Goal: Task Accomplishment & Management: Use online tool/utility

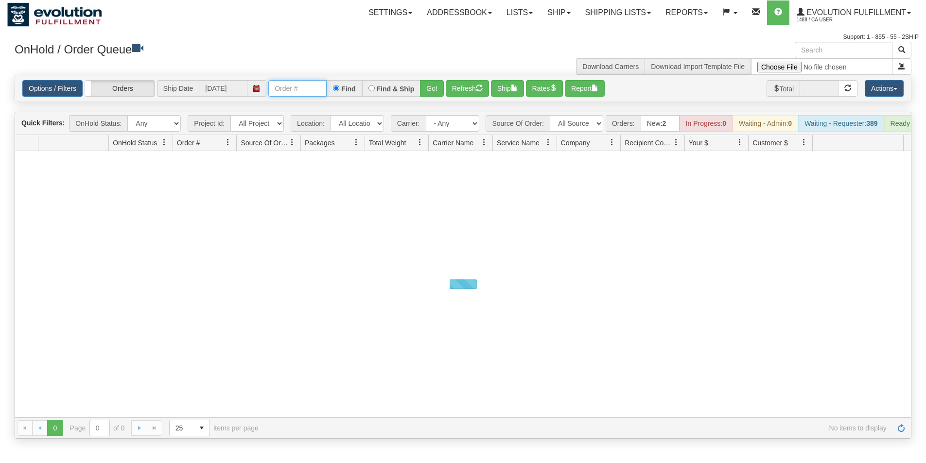
click at [285, 89] on input "text" at bounding box center [297, 88] width 58 height 17
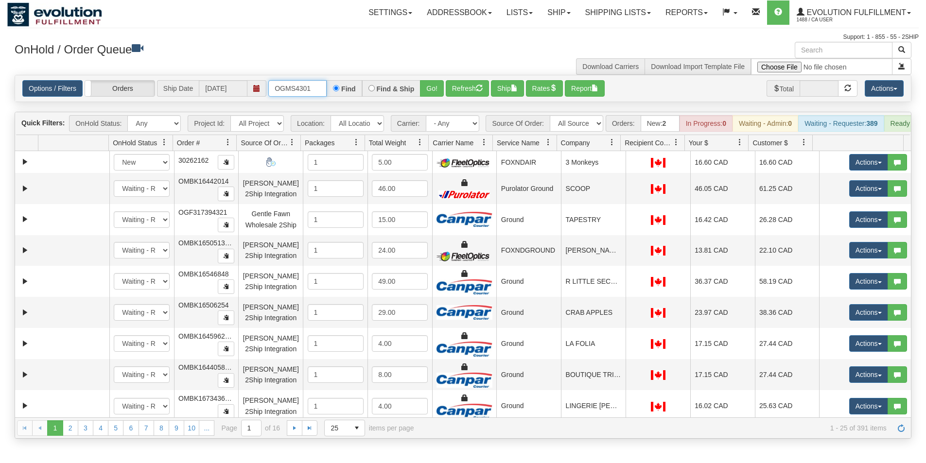
type input "OGMS4301"
click at [436, 88] on button "Go!" at bounding box center [432, 88] width 24 height 17
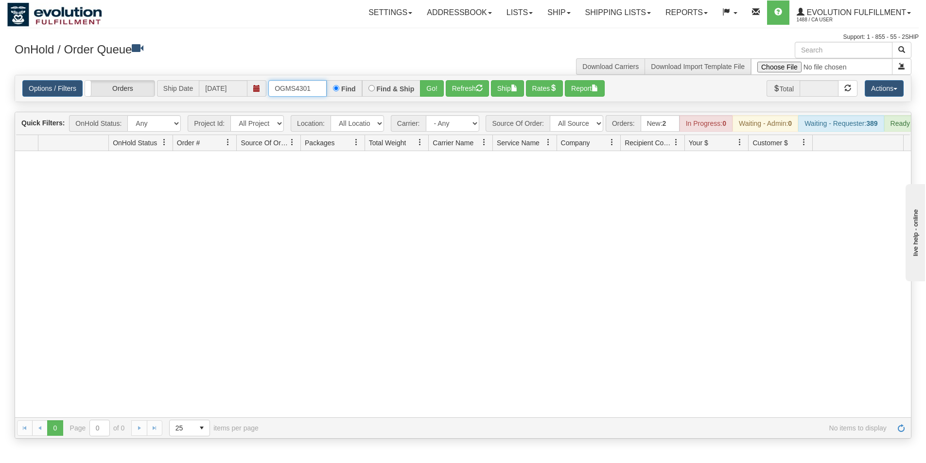
drag, startPoint x: 320, startPoint y: 92, endPoint x: 165, endPoint y: 61, distance: 158.1
click at [166, 68] on div "× OnHold / Order Queue Download Carriers Download Import Template File Is equal…" at bounding box center [463, 240] width 912 height 397
click at [315, 90] on input "text" at bounding box center [297, 88] width 58 height 17
type input "OGMS3529"
click at [432, 88] on button "Go!" at bounding box center [432, 88] width 24 height 17
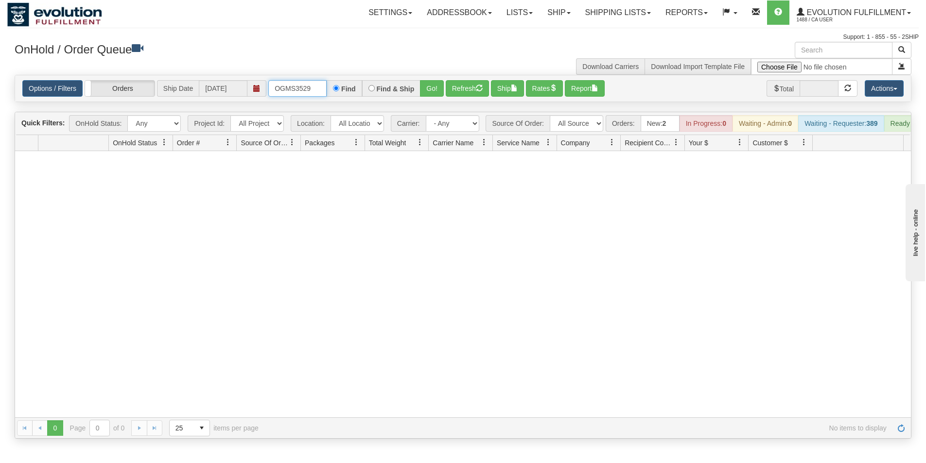
drag, startPoint x: 315, startPoint y: 90, endPoint x: 230, endPoint y: 89, distance: 84.6
click at [230, 89] on div "Options / Filters Group Shipments Orders Ship Date [DATE] OGMS3529 Find Find & …" at bounding box center [462, 88] width 881 height 17
click at [278, 89] on input "text" at bounding box center [297, 88] width 58 height 17
type input "OGMS33517718"
click at [438, 91] on button "Go!" at bounding box center [432, 88] width 24 height 17
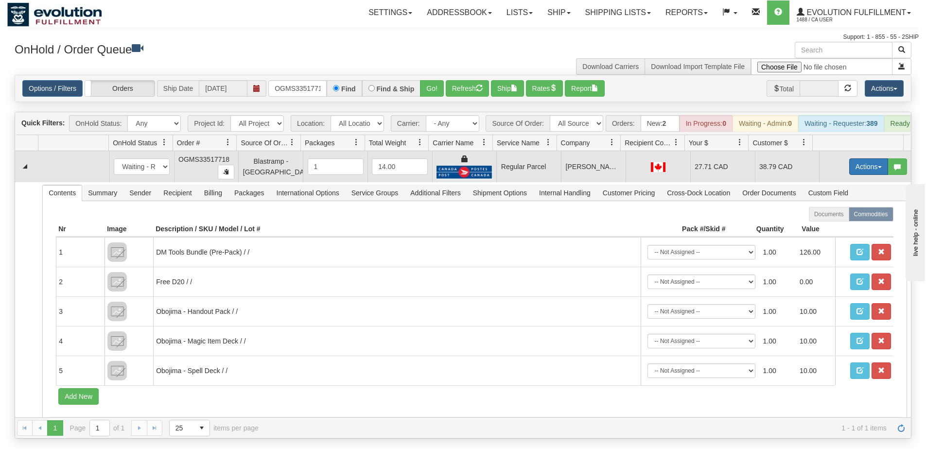
click at [858, 175] on button "Actions" at bounding box center [868, 166] width 39 height 17
click at [839, 214] on span "Rate All Services" at bounding box center [849, 211] width 58 height 8
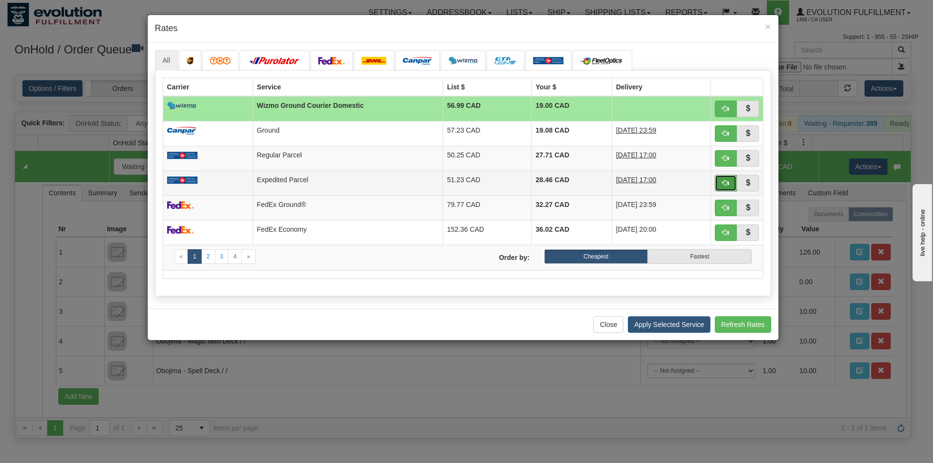
click at [728, 183] on span "button" at bounding box center [725, 182] width 7 height 7
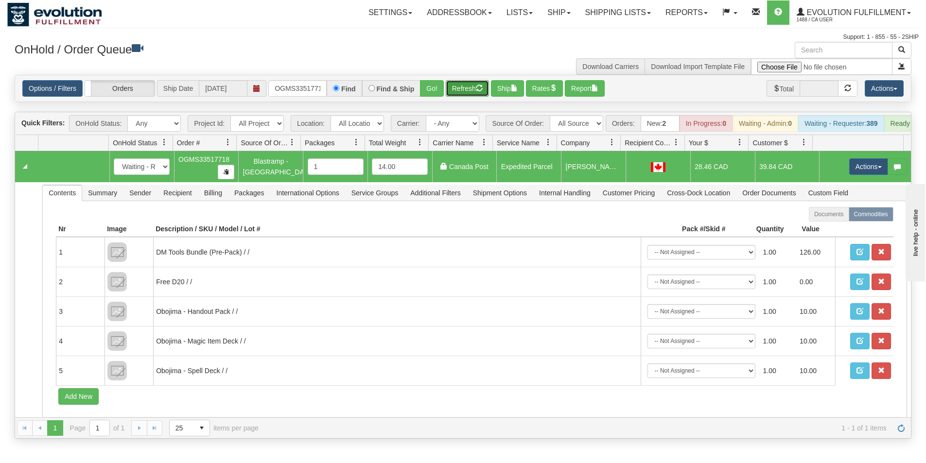
click at [472, 91] on button "Refresh" at bounding box center [467, 88] width 43 height 17
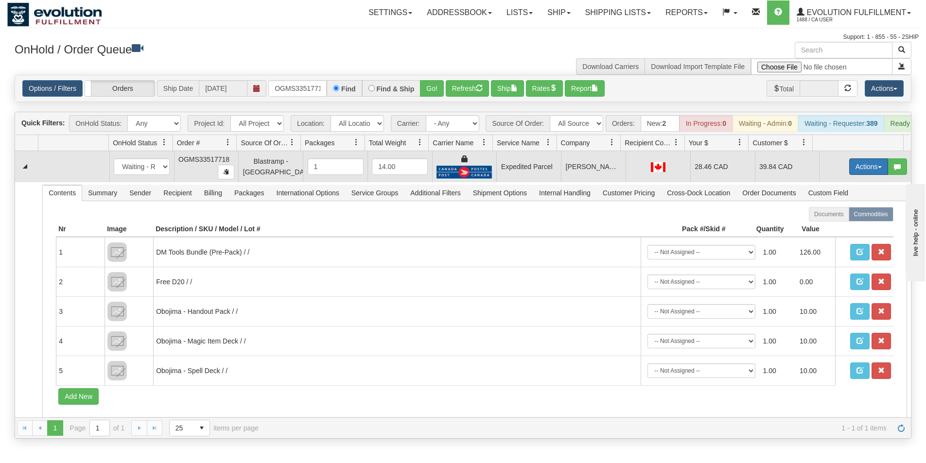
click at [862, 175] on button "Actions" at bounding box center [868, 166] width 39 height 17
click at [833, 229] on link "Ship" at bounding box center [849, 223] width 78 height 13
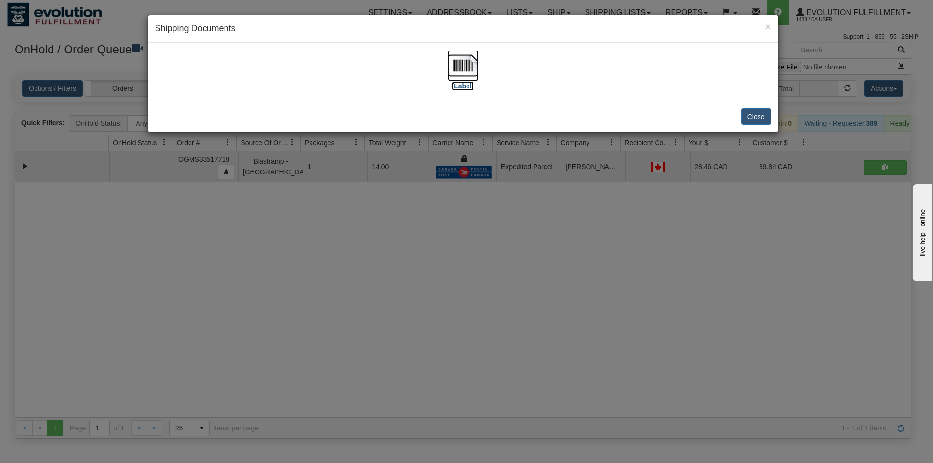
click at [466, 60] on img at bounding box center [463, 65] width 31 height 31
click at [458, 305] on div "× Shipping Documents [Label] Close" at bounding box center [466, 231] width 933 height 463
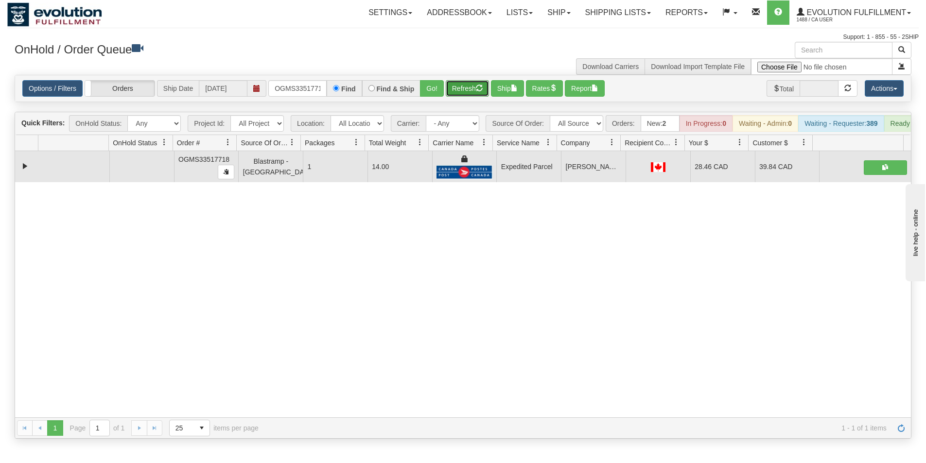
click at [468, 85] on button "Refresh" at bounding box center [467, 88] width 43 height 17
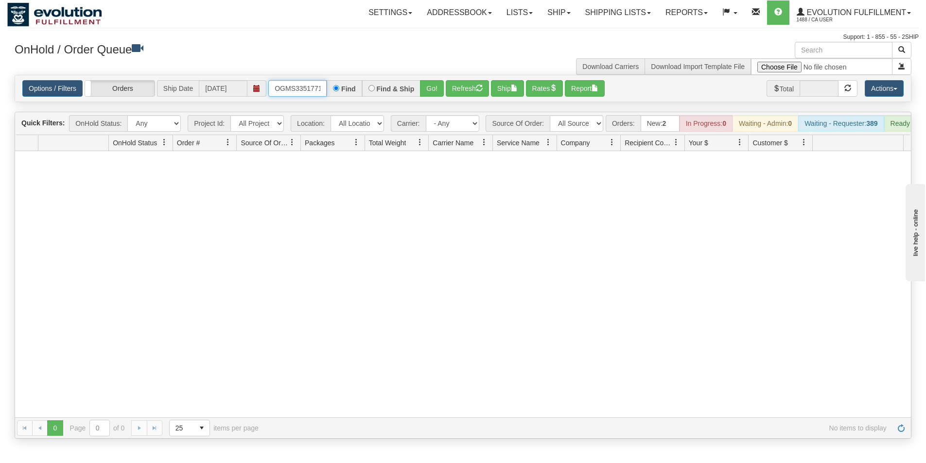
scroll to position [0, 5]
drag, startPoint x: 269, startPoint y: 86, endPoint x: 412, endPoint y: 112, distance: 145.8
click at [412, 112] on div "Is equal to Is not equal to Contains Does not contains CAD USD EUR ZAR [PERSON_…" at bounding box center [463, 257] width 912 height 364
type input "OGMS6158"
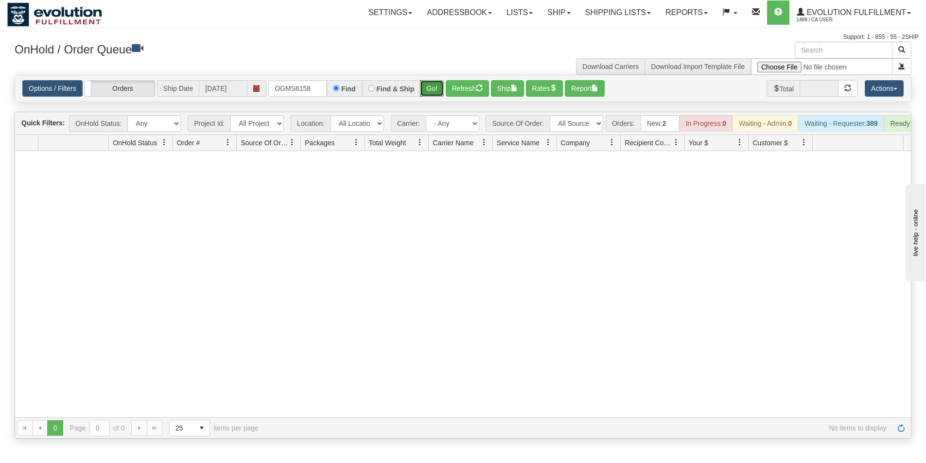
click at [429, 88] on button "Go!" at bounding box center [432, 88] width 24 height 17
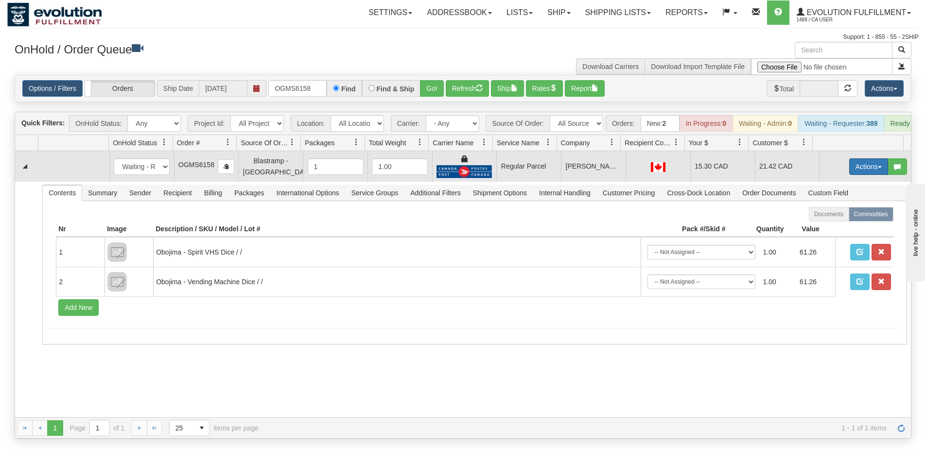
click at [863, 171] on button "Actions" at bounding box center [868, 166] width 39 height 17
click at [836, 214] on span "Rate All Services" at bounding box center [849, 211] width 58 height 8
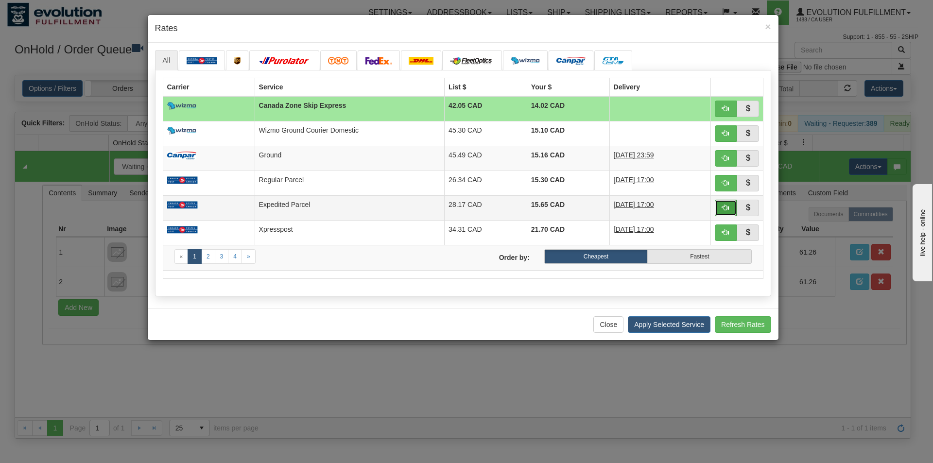
click at [724, 209] on span "button" at bounding box center [725, 207] width 7 height 7
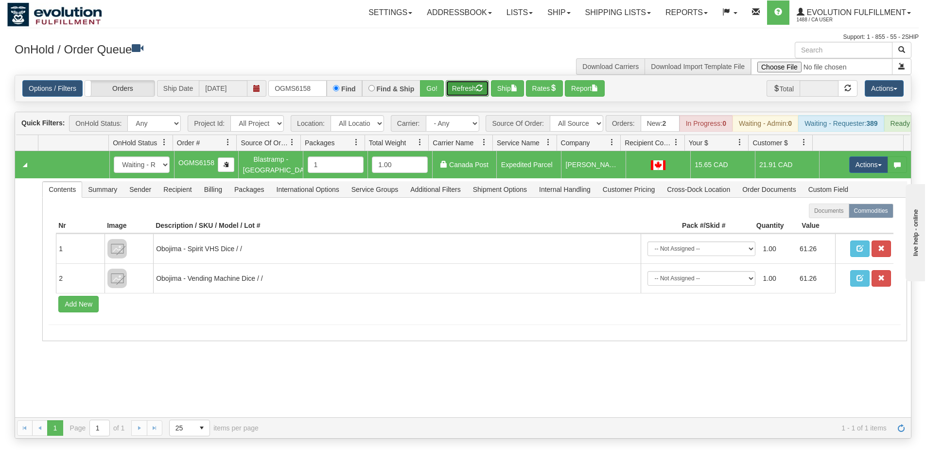
click at [461, 87] on button "Refresh" at bounding box center [467, 88] width 43 height 17
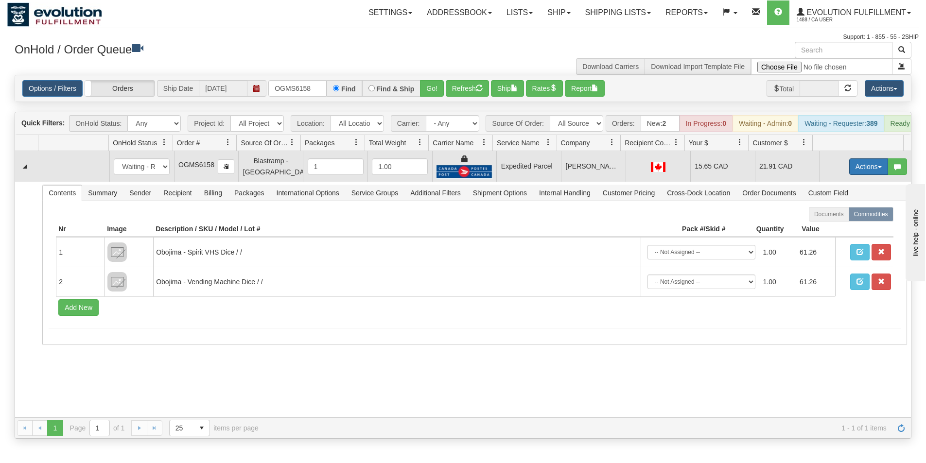
click at [862, 172] on button "Actions" at bounding box center [868, 166] width 39 height 17
click at [836, 229] on link "Ship" at bounding box center [849, 223] width 78 height 13
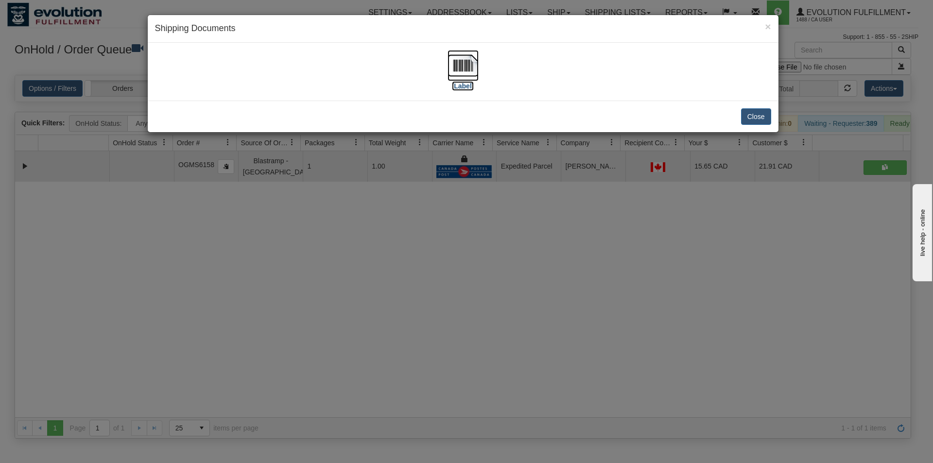
click at [468, 66] on img at bounding box center [463, 65] width 31 height 31
click at [474, 336] on div "× Shipping Documents [Label] Close" at bounding box center [466, 231] width 933 height 463
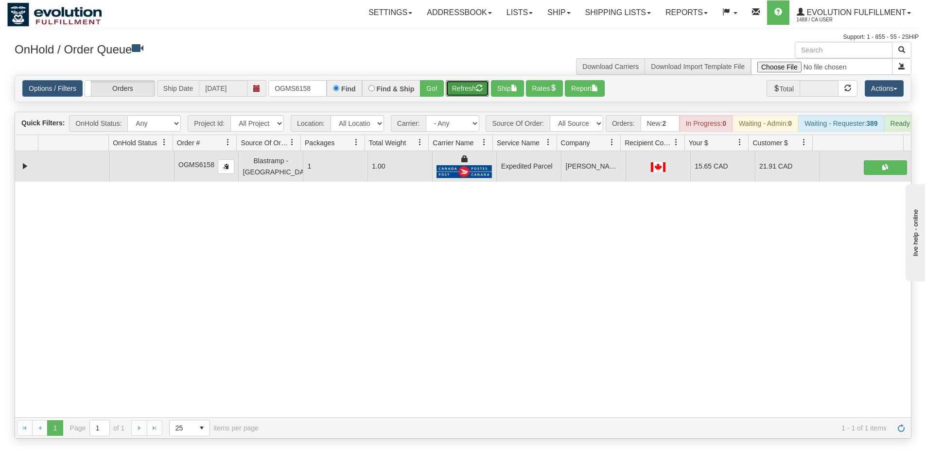
click at [464, 85] on button "Refresh" at bounding box center [467, 88] width 43 height 17
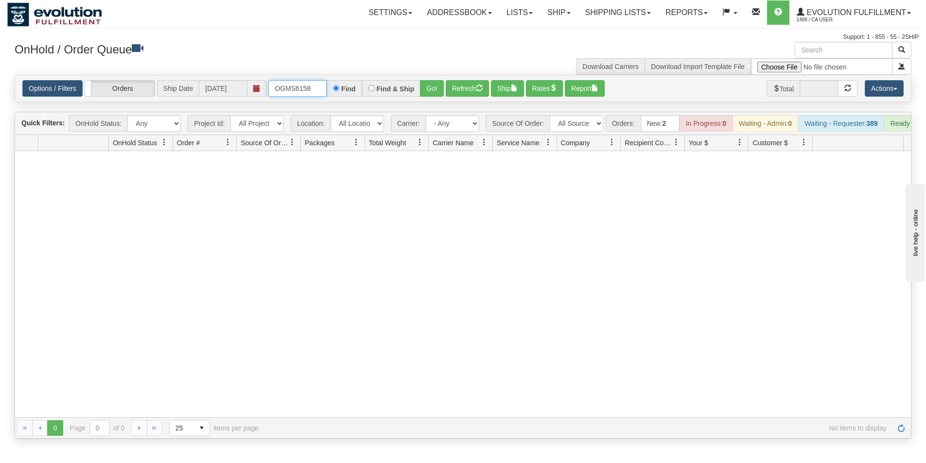
drag, startPoint x: 316, startPoint y: 92, endPoint x: 260, endPoint y: 92, distance: 56.9
click at [260, 92] on div "Options / Filters Group Shipments Orders Ship Date [DATE] OGMS6158 Find Find & …" at bounding box center [462, 88] width 881 height 17
type input "OGMS33556710"
click at [428, 88] on button "Go!" at bounding box center [432, 88] width 24 height 17
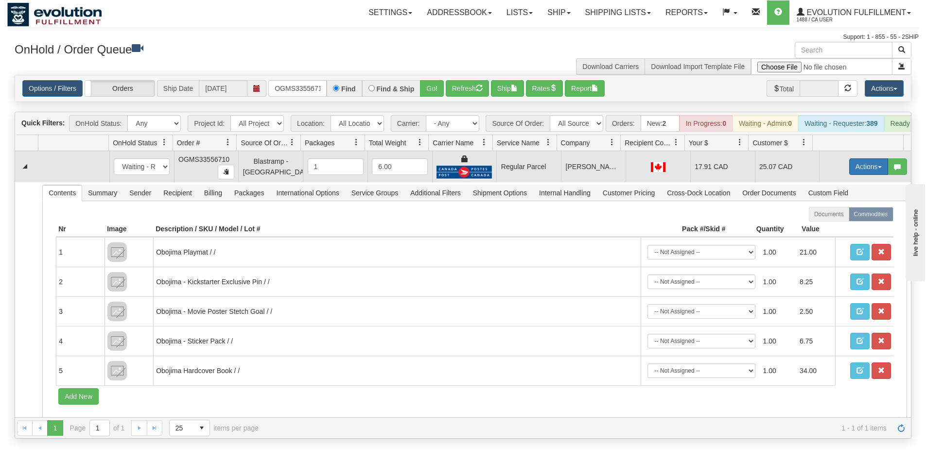
click at [860, 170] on button "Actions" at bounding box center [868, 166] width 39 height 17
click at [837, 214] on span "Rate All Services" at bounding box center [849, 211] width 58 height 8
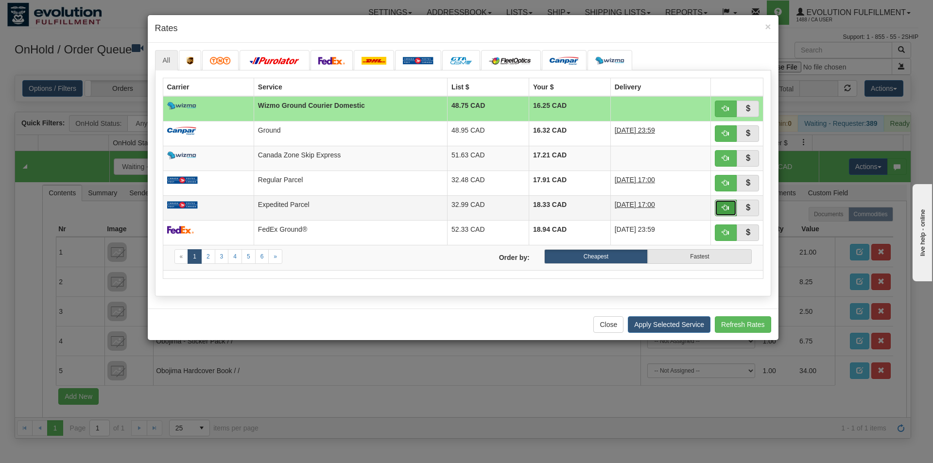
click at [726, 208] on span "button" at bounding box center [725, 207] width 7 height 7
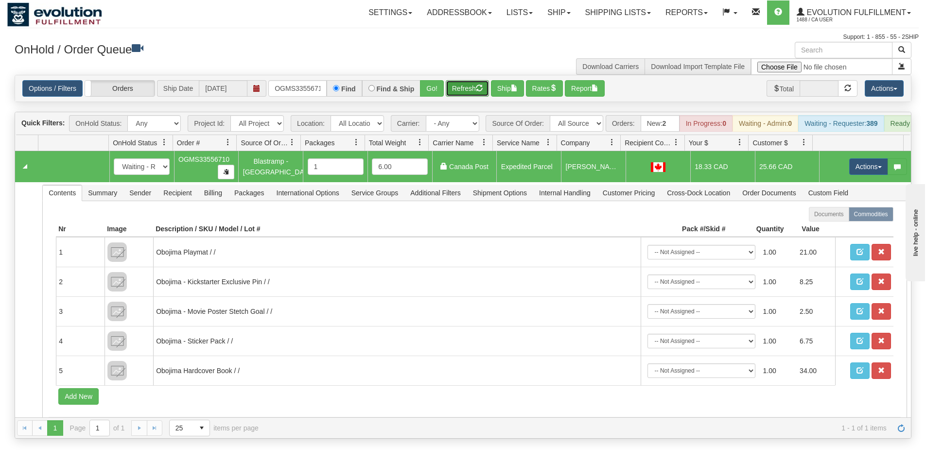
click at [465, 86] on button "Refresh" at bounding box center [467, 88] width 43 height 17
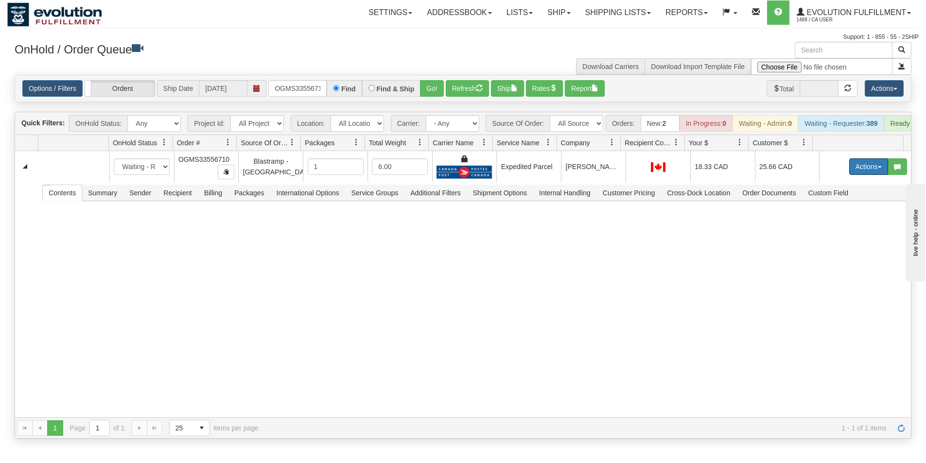
click at [861, 174] on button "Actions" at bounding box center [868, 166] width 39 height 17
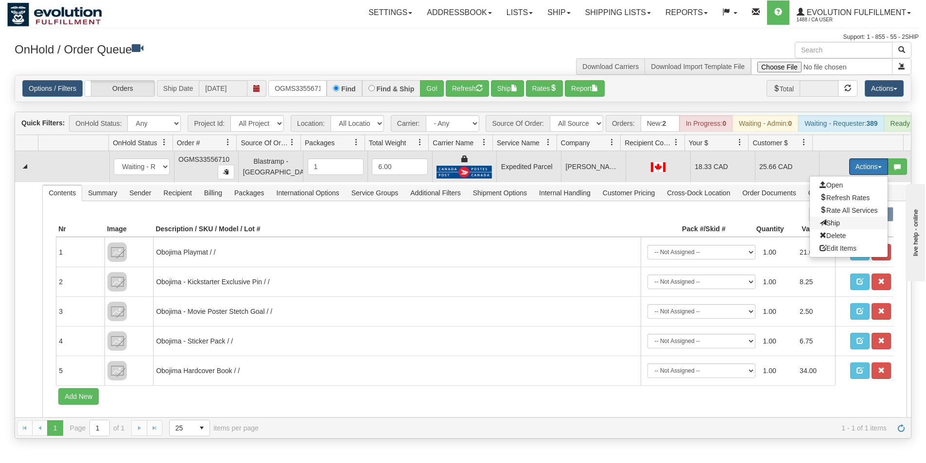
click at [827, 227] on span "Ship" at bounding box center [830, 223] width 20 height 8
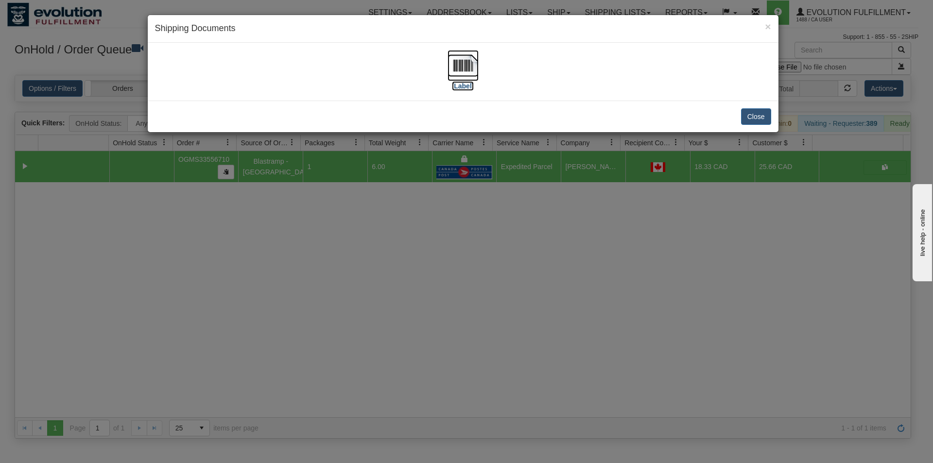
click at [466, 62] on img at bounding box center [463, 65] width 31 height 31
click at [589, 278] on div "× Shipping Documents [Label] Close" at bounding box center [466, 231] width 933 height 463
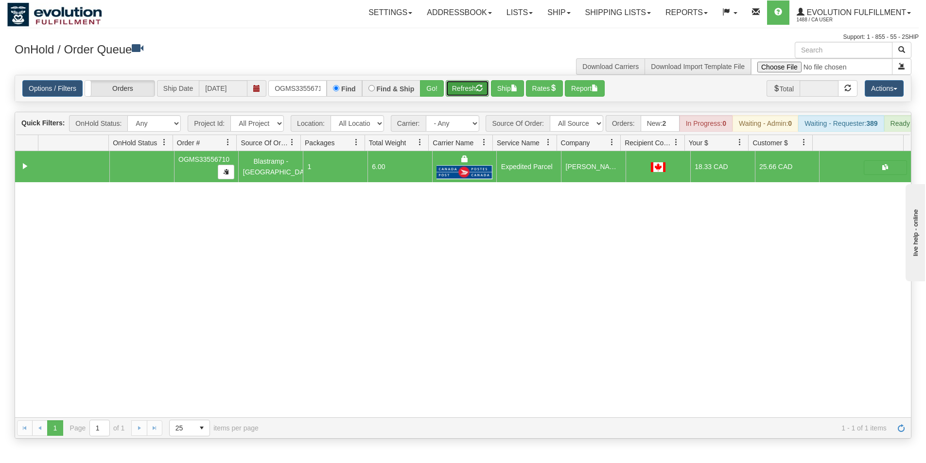
click at [465, 84] on button "Refresh" at bounding box center [467, 88] width 43 height 17
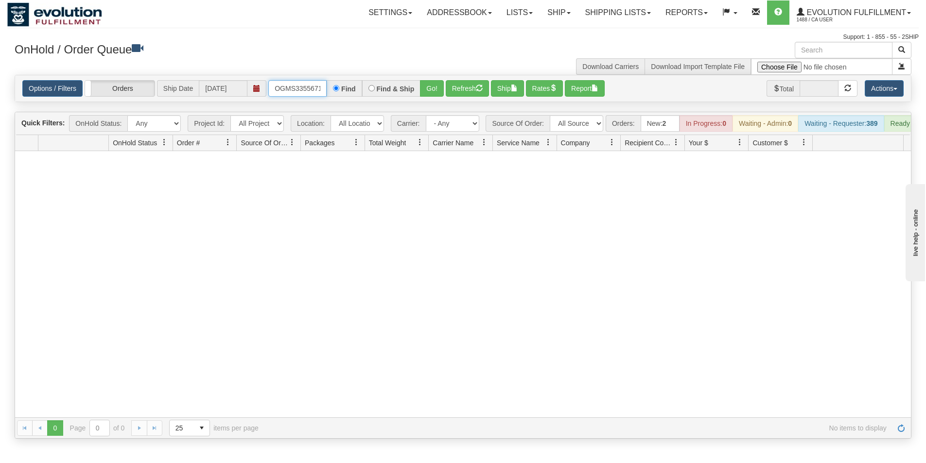
scroll to position [0, 5]
drag, startPoint x: 274, startPoint y: 88, endPoint x: 438, endPoint y: 112, distance: 166.5
click at [438, 112] on div "Is equal to Is not equal to Contains Does not contains CAD USD EUR ZAR [PERSON_…" at bounding box center [463, 257] width 912 height 364
type input "OGMS6330"
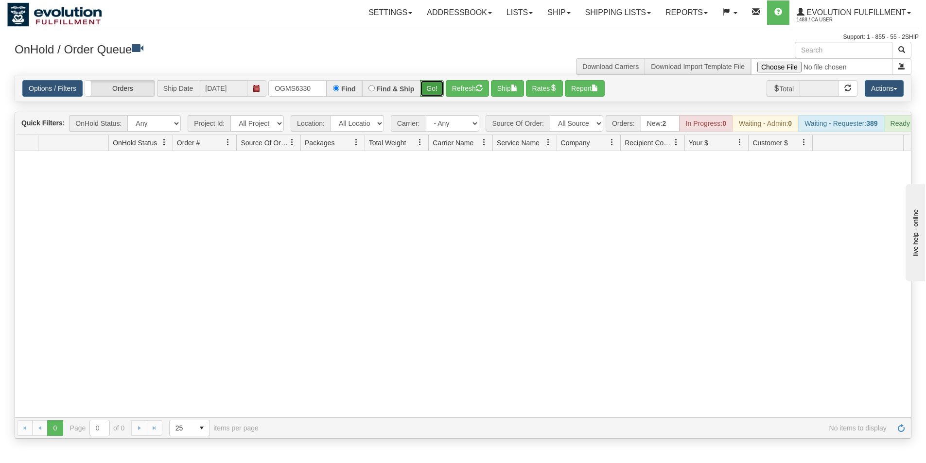
click at [427, 83] on button "Go!" at bounding box center [432, 88] width 24 height 17
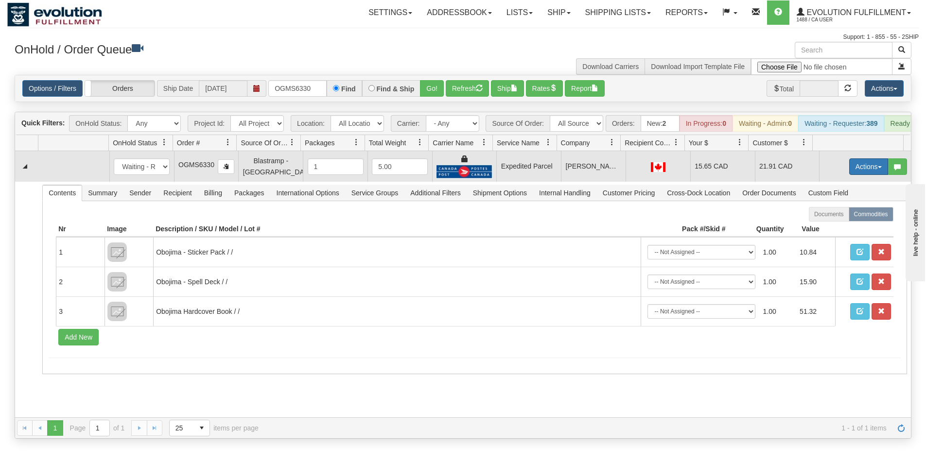
click at [878, 168] on span "button" at bounding box center [880, 167] width 4 height 2
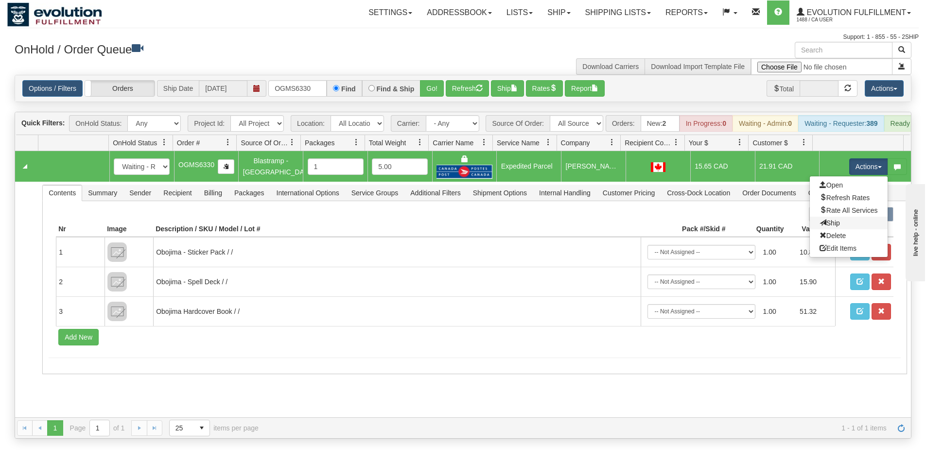
click at [834, 228] on link "Ship" at bounding box center [849, 223] width 78 height 13
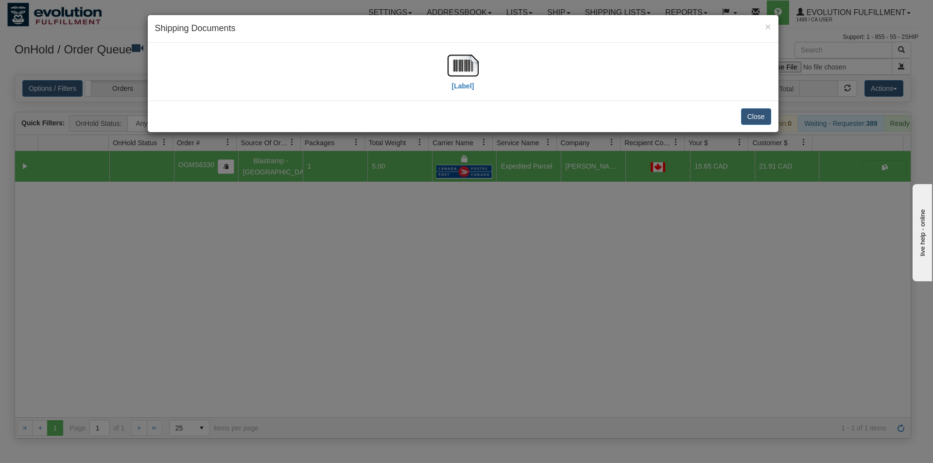
click at [447, 59] on div "[Label]" at bounding box center [463, 71] width 616 height 43
click at [457, 64] on img at bounding box center [463, 65] width 31 height 31
click at [571, 249] on div "× Shipping Documents [Label] Close" at bounding box center [466, 231] width 933 height 463
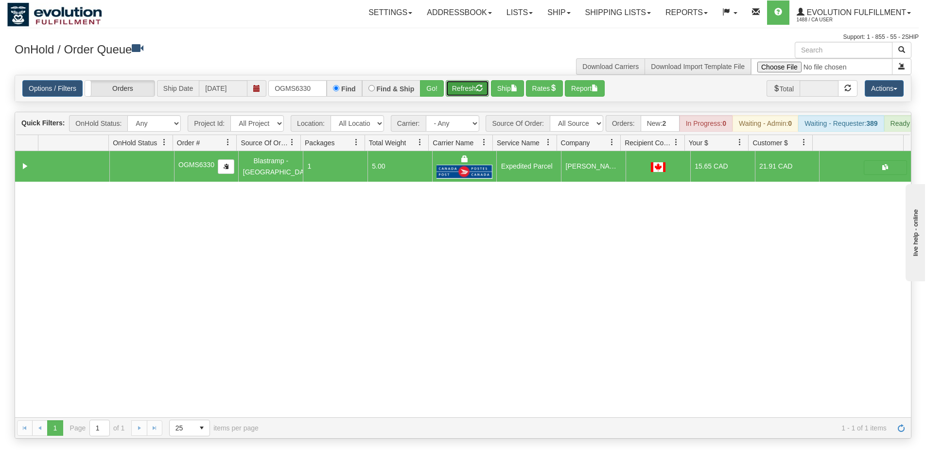
click at [458, 89] on button "Refresh" at bounding box center [467, 88] width 43 height 17
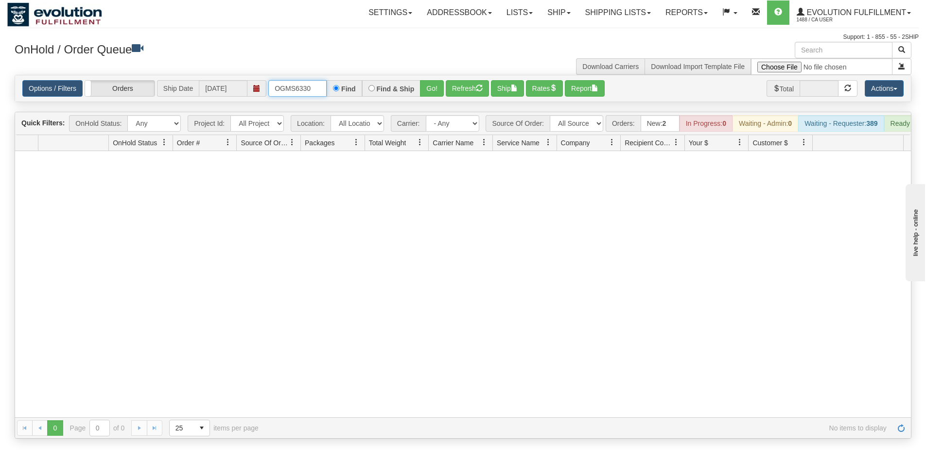
drag, startPoint x: 316, startPoint y: 93, endPoint x: 255, endPoint y: 82, distance: 62.2
click at [256, 83] on div "Options / Filters Group Shipments Orders Ship Date [DATE] OGMS6330 Find Find & …" at bounding box center [462, 88] width 881 height 17
click at [282, 92] on input "text" at bounding box center [297, 88] width 58 height 17
type input "OGMS5211"
click at [434, 89] on button "Go!" at bounding box center [432, 88] width 24 height 17
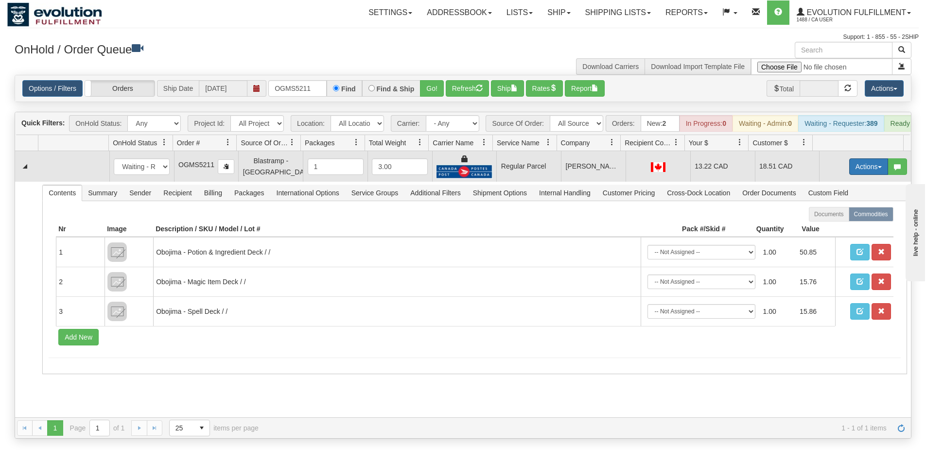
click at [866, 174] on button "Actions" at bounding box center [868, 166] width 39 height 17
click at [849, 214] on span "Rate All Services" at bounding box center [849, 211] width 58 height 8
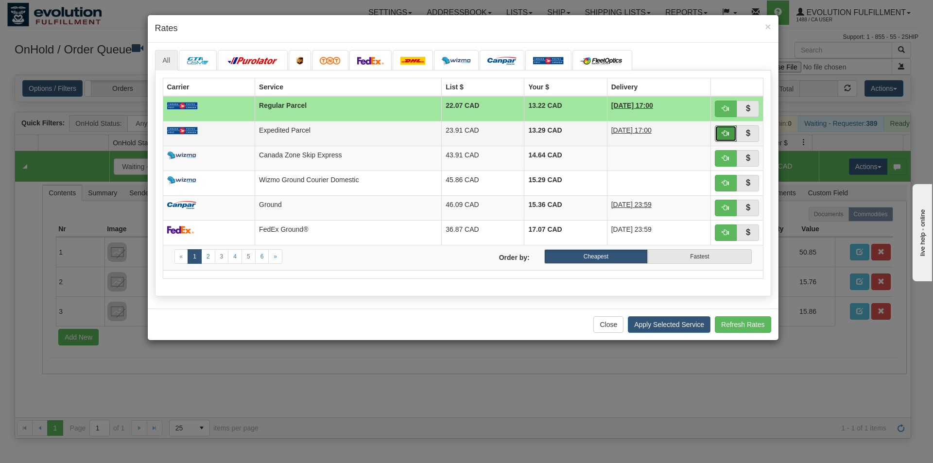
click at [725, 132] on span "button" at bounding box center [725, 133] width 7 height 7
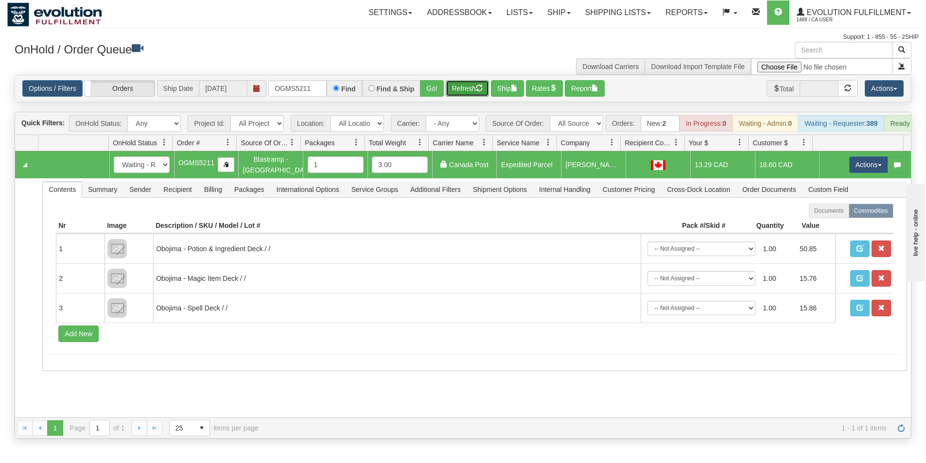
click at [470, 89] on button "Refresh" at bounding box center [467, 88] width 43 height 17
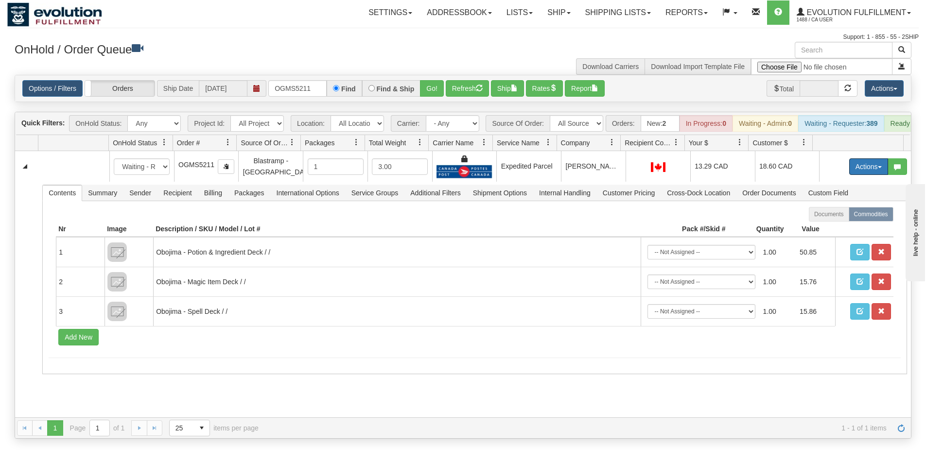
click at [861, 175] on button "Actions" at bounding box center [868, 166] width 39 height 17
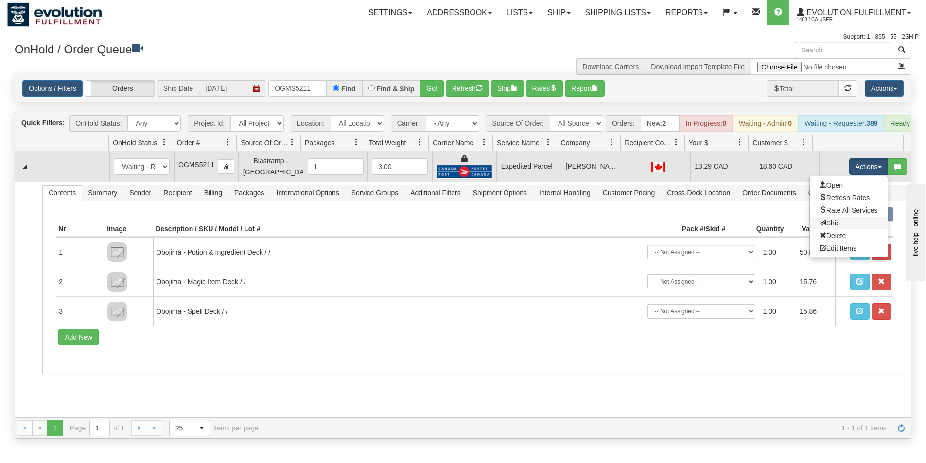
click at [837, 229] on link "Ship" at bounding box center [849, 223] width 78 height 13
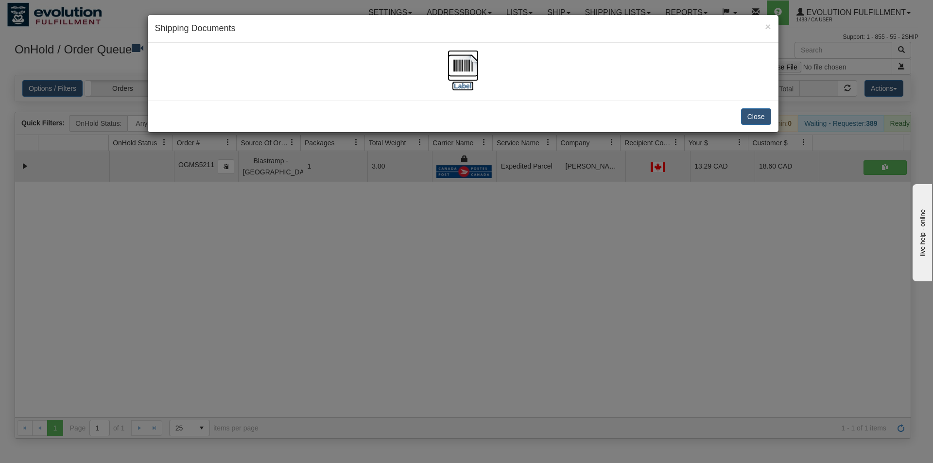
click at [468, 73] on img at bounding box center [463, 65] width 31 height 31
click at [751, 118] on button "Close" at bounding box center [756, 116] width 30 height 17
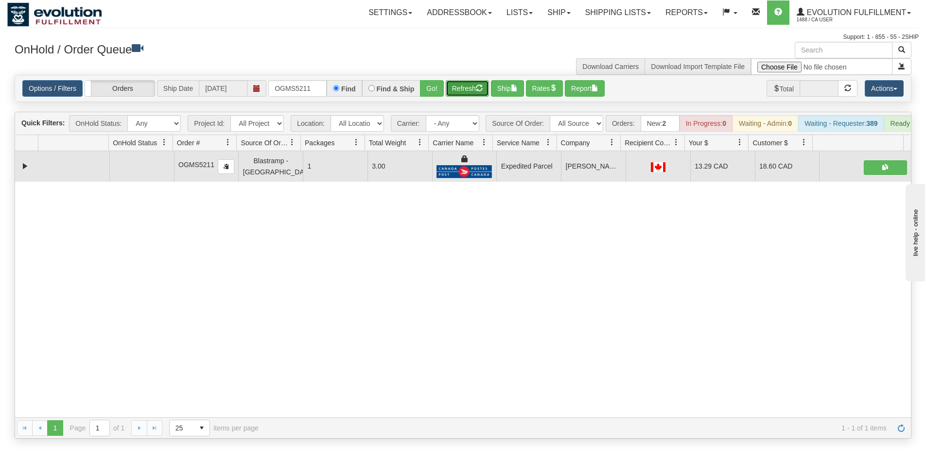
click at [465, 88] on button "Refresh" at bounding box center [467, 88] width 43 height 17
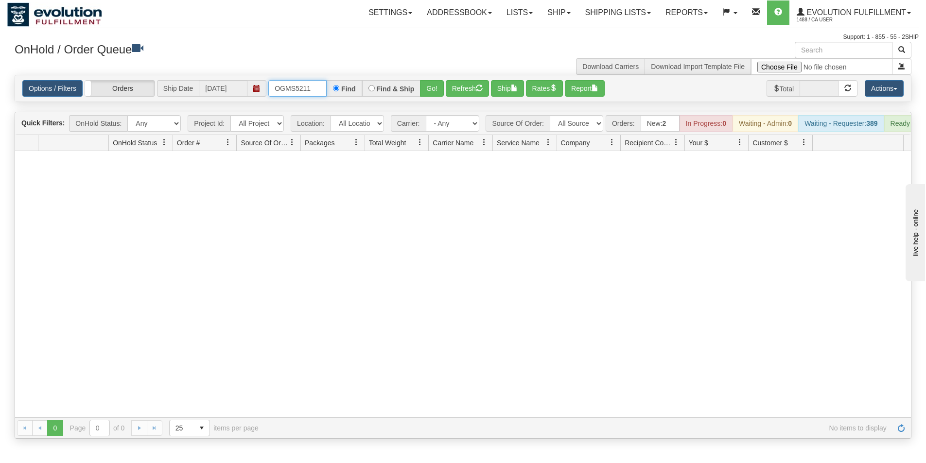
drag, startPoint x: 319, startPoint y: 85, endPoint x: 244, endPoint y: 86, distance: 75.8
click at [245, 87] on div "Options / Filters Group Shipments Orders Ship Date [DATE] OGMS5211 Find Find & …" at bounding box center [462, 88] width 881 height 17
type input "OGMS33516214"
click at [428, 92] on button "Go!" at bounding box center [432, 88] width 24 height 17
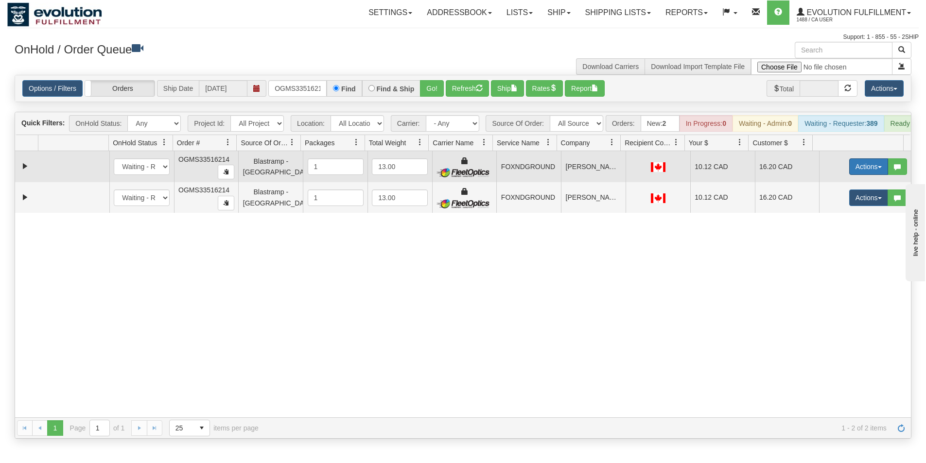
click at [860, 175] on button "Actions" at bounding box center [868, 166] width 39 height 17
click at [828, 227] on span "Ship" at bounding box center [830, 223] width 20 height 8
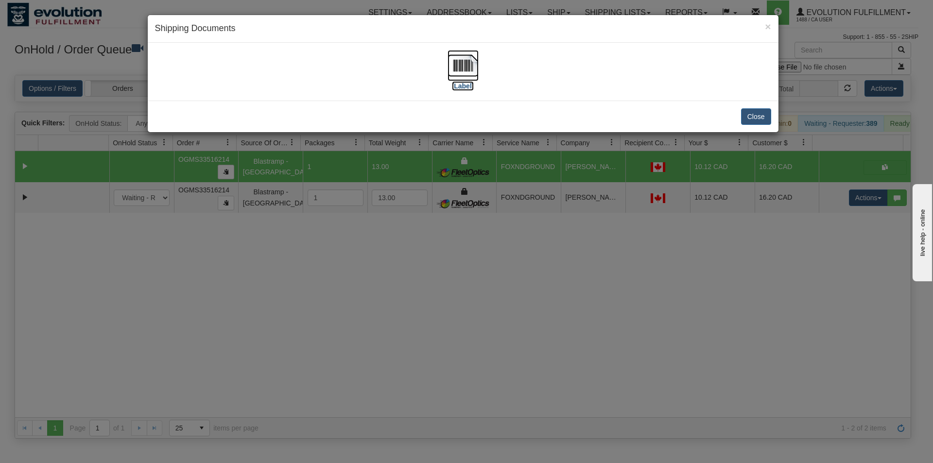
click at [475, 63] on img at bounding box center [463, 65] width 31 height 31
click at [552, 334] on div "× Shipping Documents [Label] Close" at bounding box center [466, 231] width 933 height 463
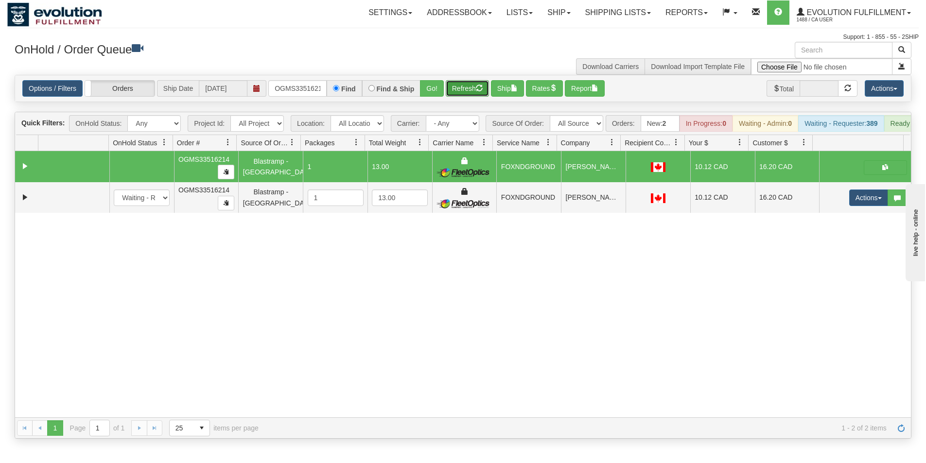
click at [466, 94] on button "Refresh" at bounding box center [467, 88] width 43 height 17
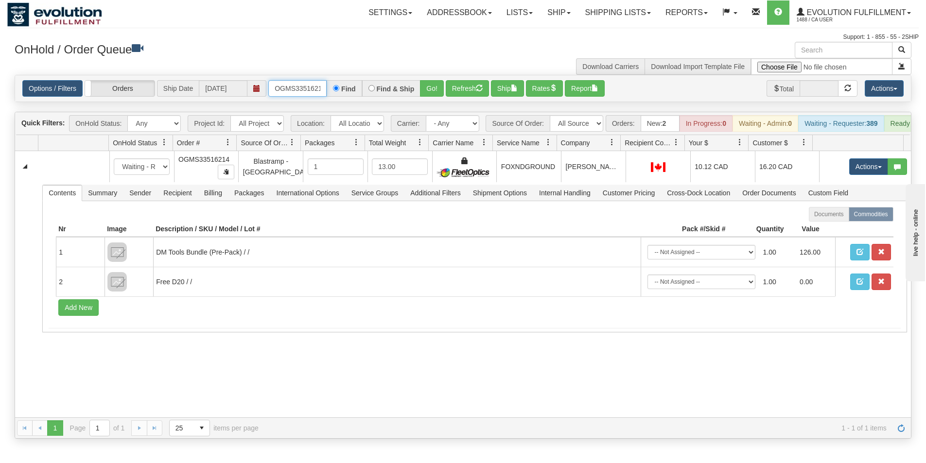
scroll to position [0, 5]
drag, startPoint x: 275, startPoint y: 87, endPoint x: 445, endPoint y: 101, distance: 170.8
click at [445, 101] on div "Options / Filters Group Shipments Orders Ship Date [DATE] OGMS33516214 Find Fin…" at bounding box center [463, 88] width 896 height 26
click at [298, 89] on input "text" at bounding box center [297, 88] width 58 height 17
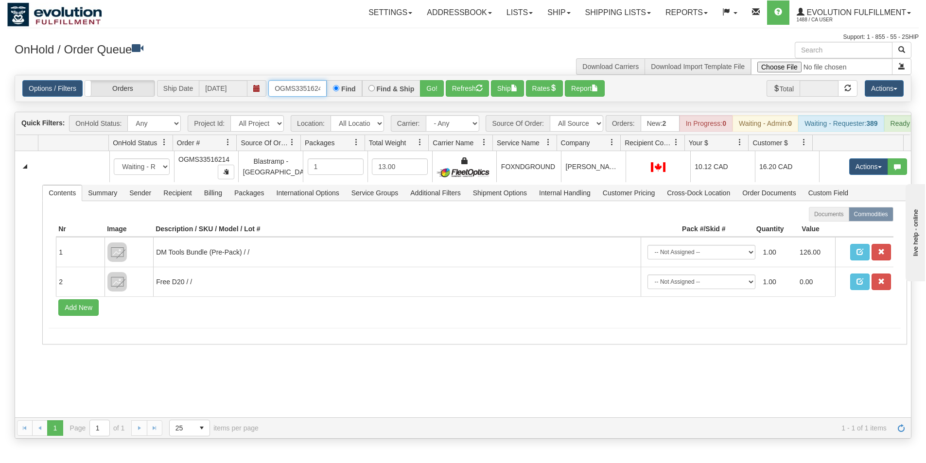
type input "OGMS33516244"
click at [436, 90] on button "Go!" at bounding box center [432, 88] width 24 height 17
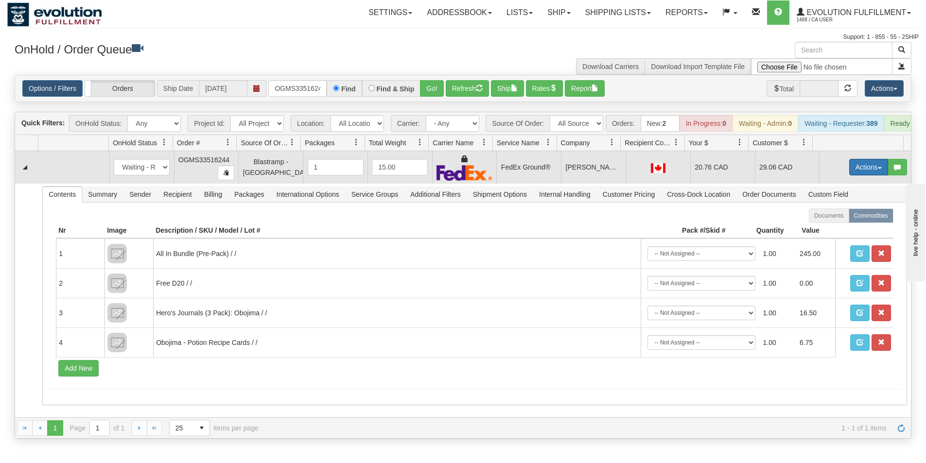
click at [862, 175] on button "Actions" at bounding box center [868, 167] width 39 height 17
click at [825, 228] on span "Ship" at bounding box center [830, 224] width 20 height 8
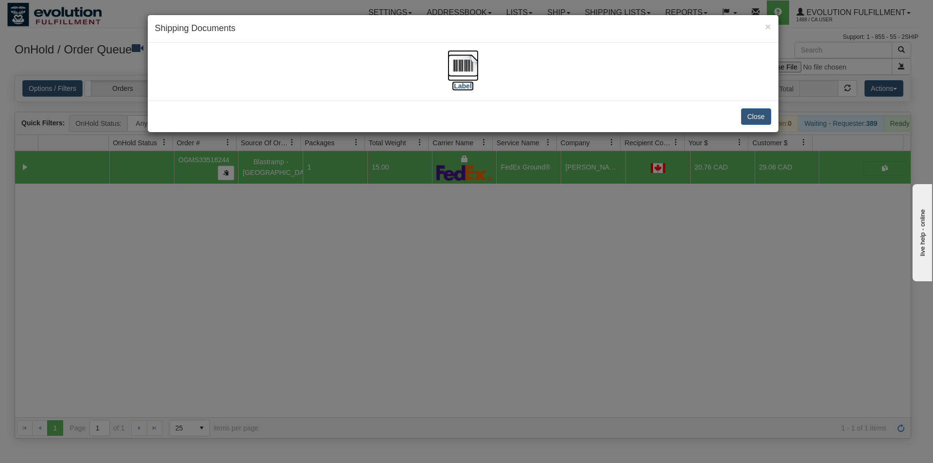
click at [462, 58] on img at bounding box center [463, 65] width 31 height 31
drag, startPoint x: 585, startPoint y: 254, endPoint x: 581, endPoint y: 247, distance: 7.8
click at [585, 254] on div "× Shipping Documents [Label] Close" at bounding box center [466, 231] width 933 height 463
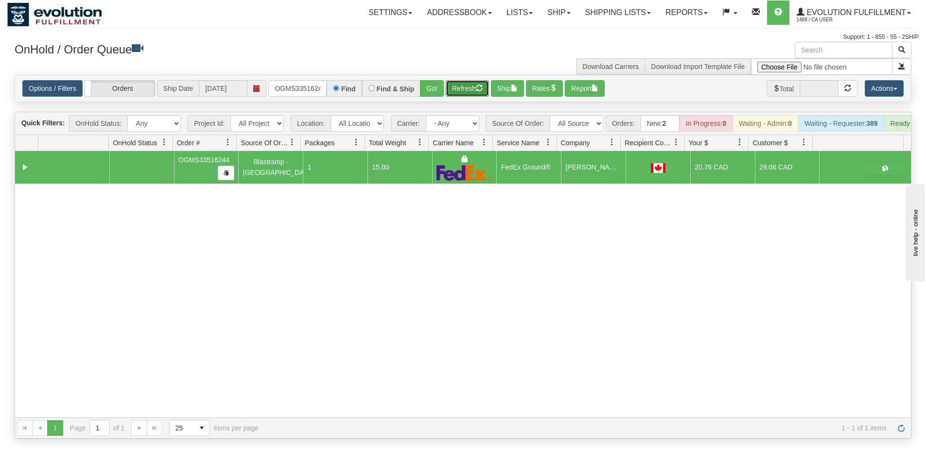
click at [457, 86] on button "Refresh" at bounding box center [467, 88] width 43 height 17
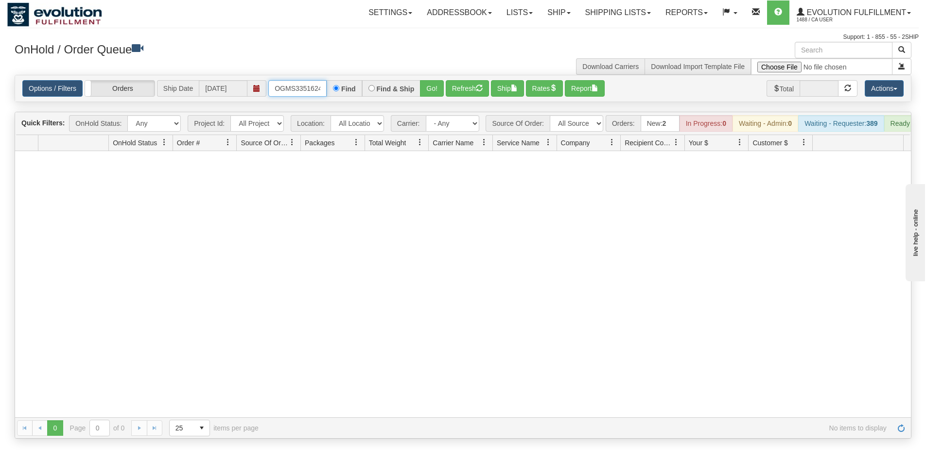
scroll to position [0, 5]
drag, startPoint x: 273, startPoint y: 86, endPoint x: 353, endPoint y: 103, distance: 81.5
click at [353, 103] on div "Is equal to Is not equal to Contains Does not contains CAD USD EUR ZAR [PERSON_…" at bounding box center [463, 257] width 912 height 364
type input "OGMS33553407"
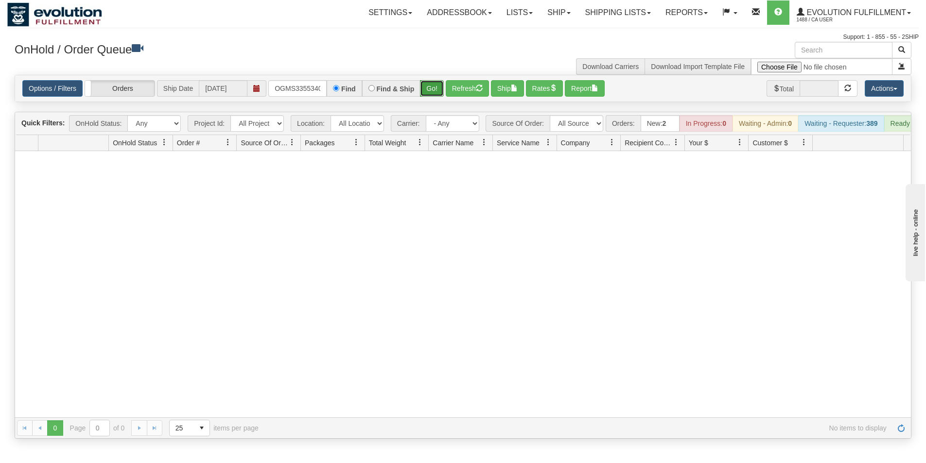
click at [428, 92] on button "Go!" at bounding box center [432, 88] width 24 height 17
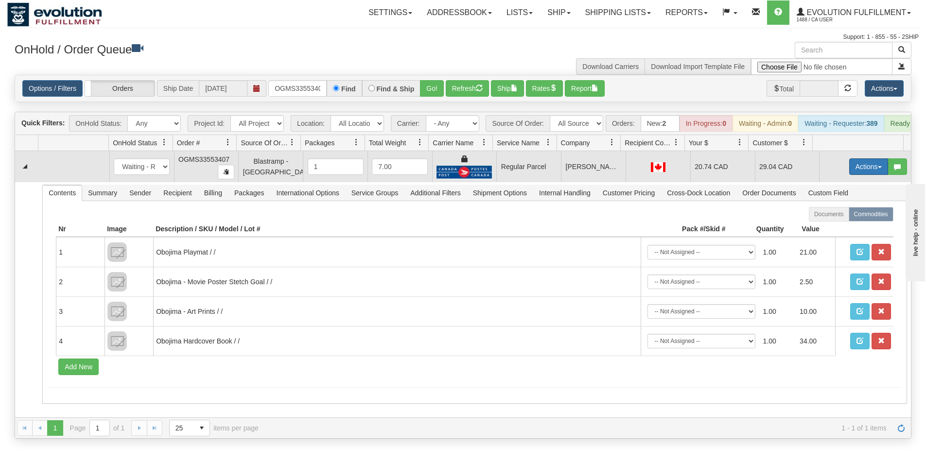
click at [856, 175] on button "Actions" at bounding box center [868, 166] width 39 height 17
click at [830, 214] on span "Rate All Services" at bounding box center [849, 211] width 58 height 8
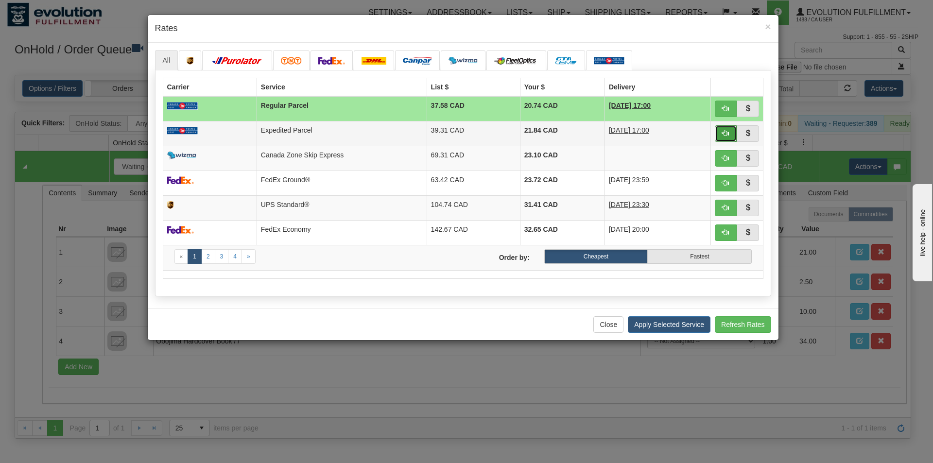
click at [726, 132] on span "button" at bounding box center [725, 133] width 7 height 7
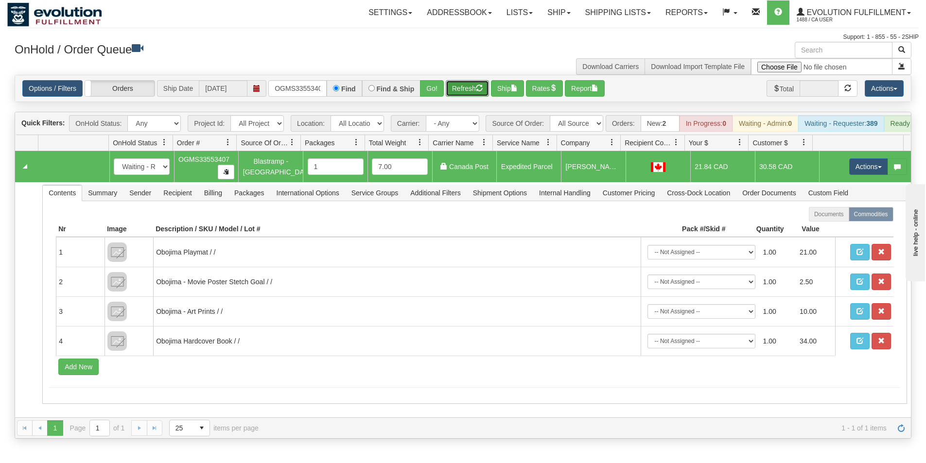
click at [468, 88] on button "Refresh" at bounding box center [467, 88] width 43 height 17
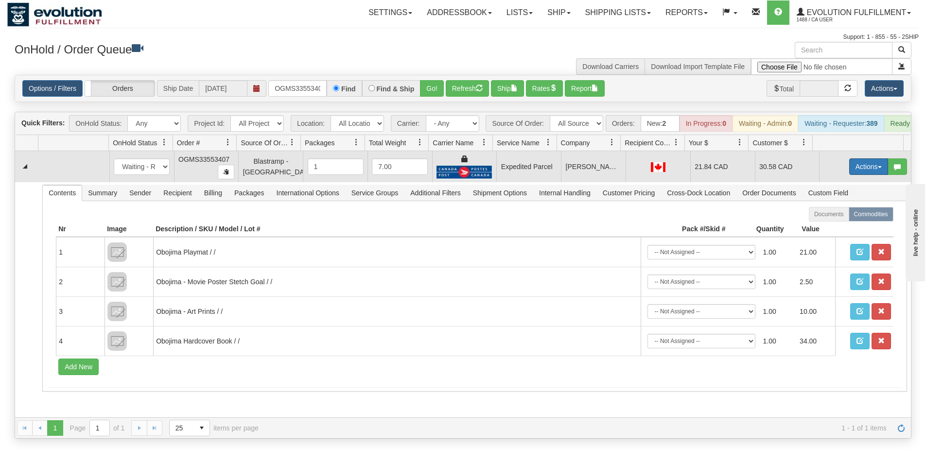
click at [857, 175] on button "Actions" at bounding box center [868, 166] width 39 height 17
click at [829, 227] on span "Ship" at bounding box center [830, 223] width 20 height 8
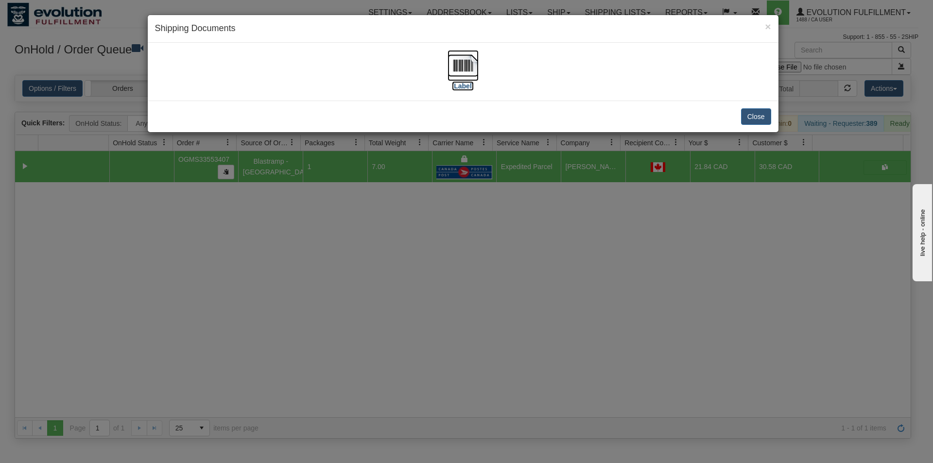
click at [463, 72] on img at bounding box center [463, 65] width 31 height 31
click at [548, 290] on div "× Shipping Documents [Label] Close" at bounding box center [466, 231] width 933 height 463
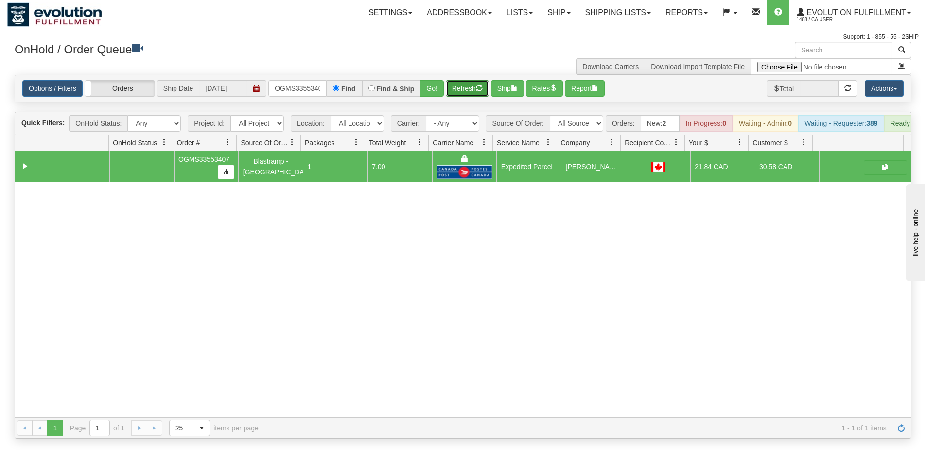
click at [463, 91] on button "Refresh" at bounding box center [467, 88] width 43 height 17
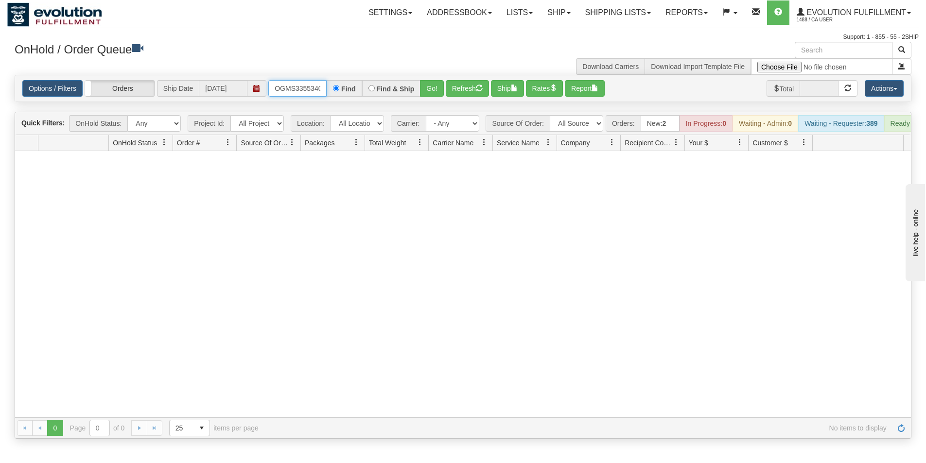
scroll to position [0, 5]
drag, startPoint x: 275, startPoint y: 87, endPoint x: 411, endPoint y: 102, distance: 137.0
click at [411, 102] on div "Options / Filters Group Shipments Orders Ship Date [DATE] OGMS33553407 Find Fin…" at bounding box center [463, 88] width 897 height 27
type input "OGMS33512073"
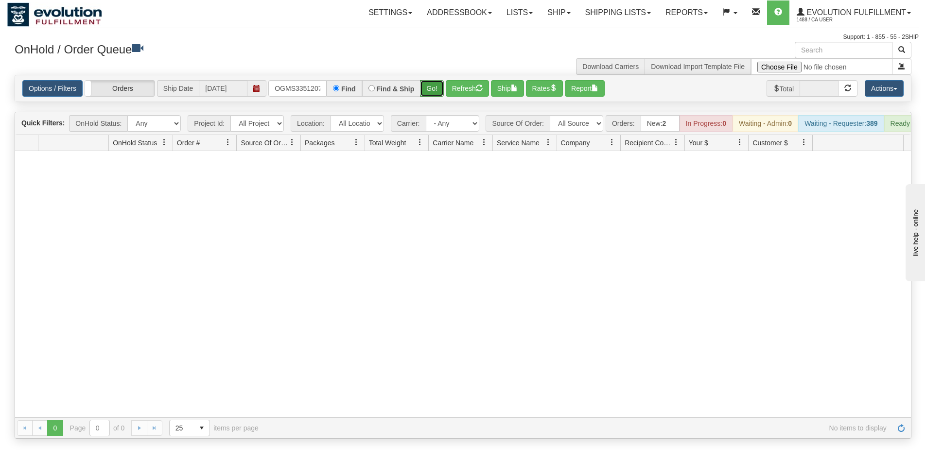
click at [429, 94] on button "Go!" at bounding box center [432, 88] width 24 height 17
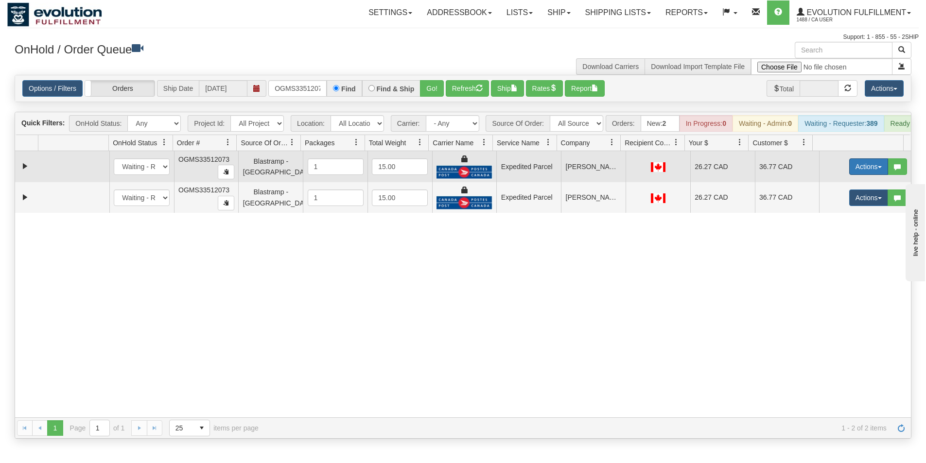
click at [861, 175] on button "Actions" at bounding box center [868, 166] width 39 height 17
click at [828, 227] on span "Ship" at bounding box center [830, 223] width 20 height 8
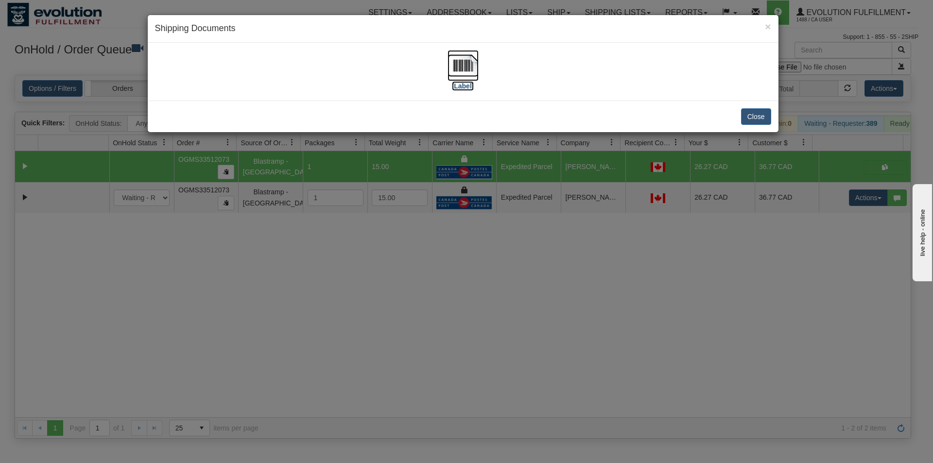
click at [453, 65] on img at bounding box center [463, 65] width 31 height 31
click at [648, 284] on div "× Shipping Documents [Label] Close" at bounding box center [466, 231] width 933 height 463
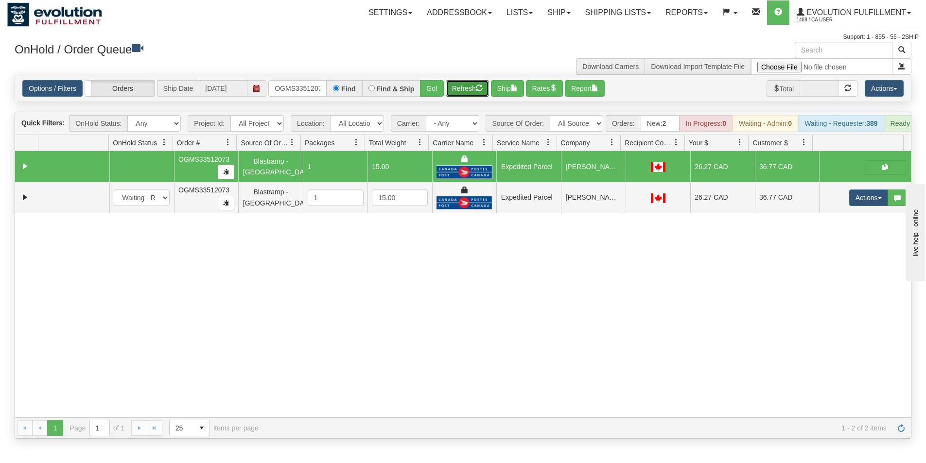
click at [463, 83] on button "Refresh" at bounding box center [467, 88] width 43 height 17
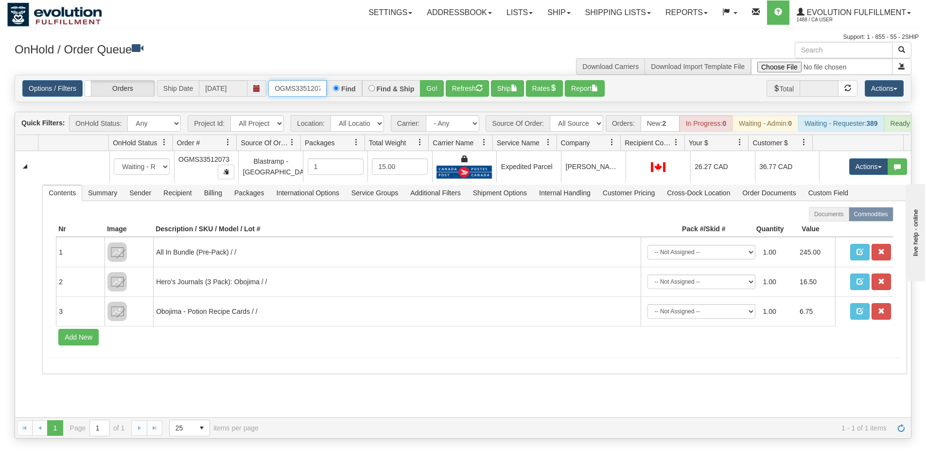
scroll to position [0, 5]
drag, startPoint x: 274, startPoint y: 86, endPoint x: 358, endPoint y: 98, distance: 85.0
click at [358, 98] on div "Options / Filters Group Shipments Orders Ship Date [DATE] OGMS33512073 Find Fin…" at bounding box center [463, 88] width 896 height 26
type input "OGMS6070"
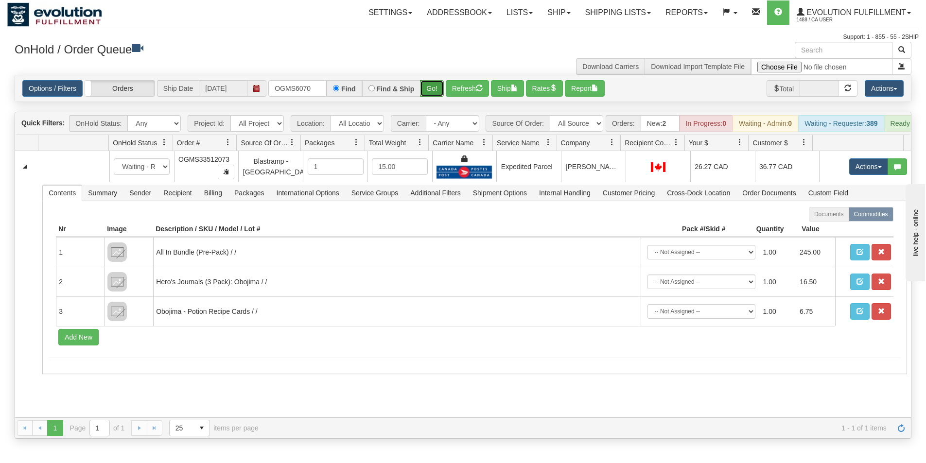
click at [432, 90] on button "Go!" at bounding box center [432, 88] width 24 height 17
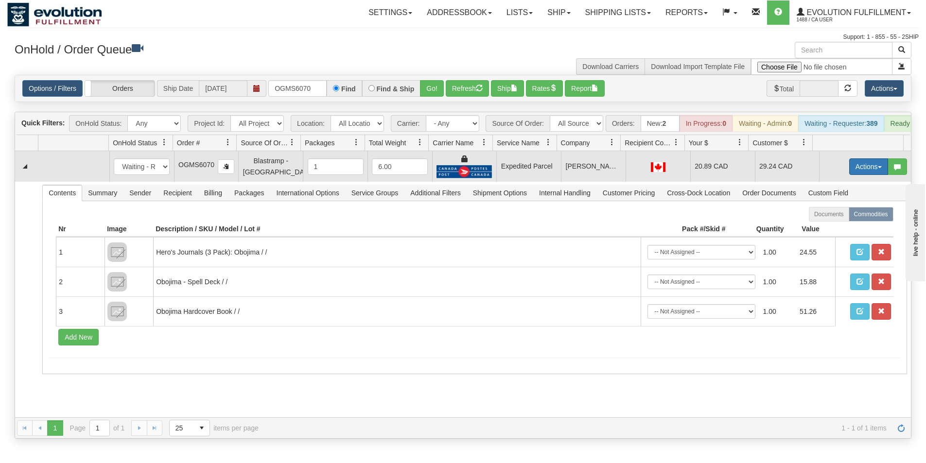
click at [877, 175] on button "Actions" at bounding box center [868, 166] width 39 height 17
click at [828, 227] on span "Ship" at bounding box center [830, 223] width 20 height 8
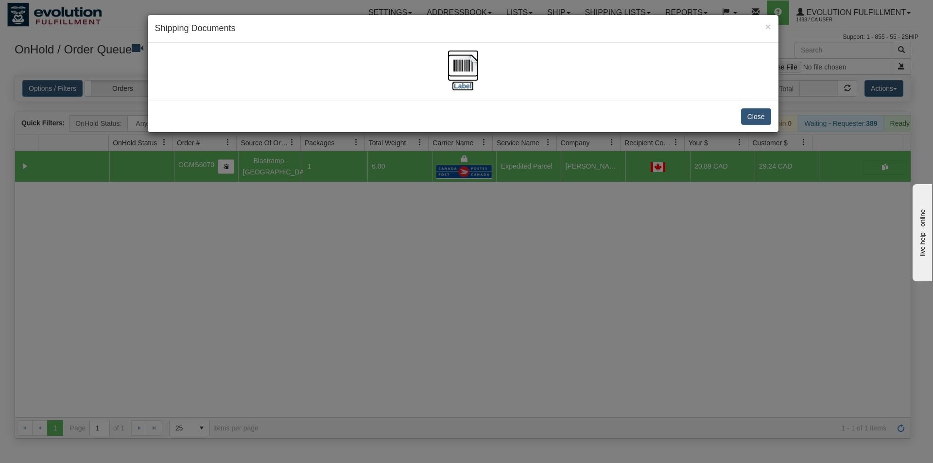
click at [465, 71] on img at bounding box center [463, 65] width 31 height 31
click at [486, 256] on div "× Shipping Documents [Label] Close" at bounding box center [466, 231] width 933 height 463
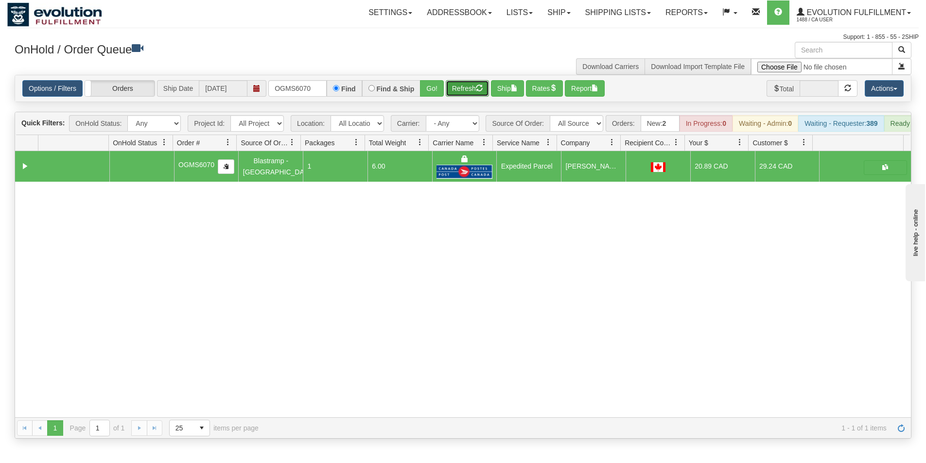
click at [459, 89] on button "Refresh" at bounding box center [467, 88] width 43 height 17
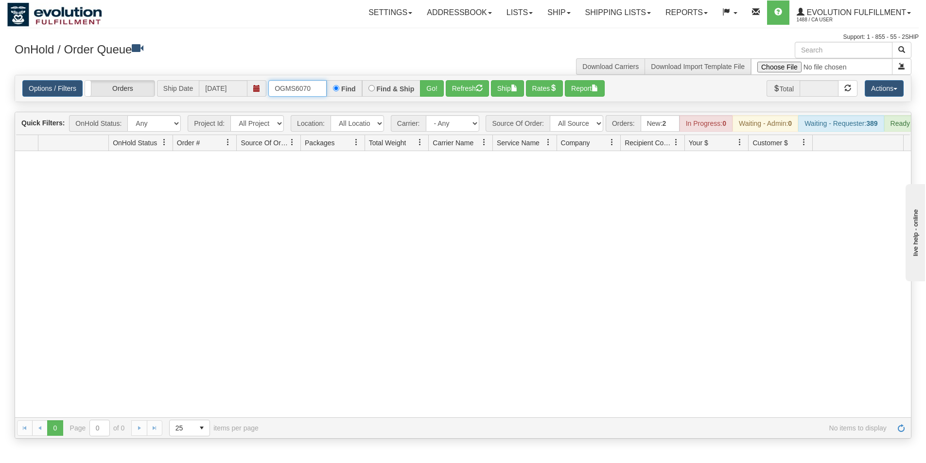
drag, startPoint x: 313, startPoint y: 94, endPoint x: 237, endPoint y: 76, distance: 77.8
click at [237, 76] on div "Options / Filters Group Shipments Orders Ship Date [DATE] OGMS6070 Find Find & …" at bounding box center [463, 88] width 896 height 26
type input "OGMS33523266"
click at [426, 95] on button "Go!" at bounding box center [432, 88] width 24 height 17
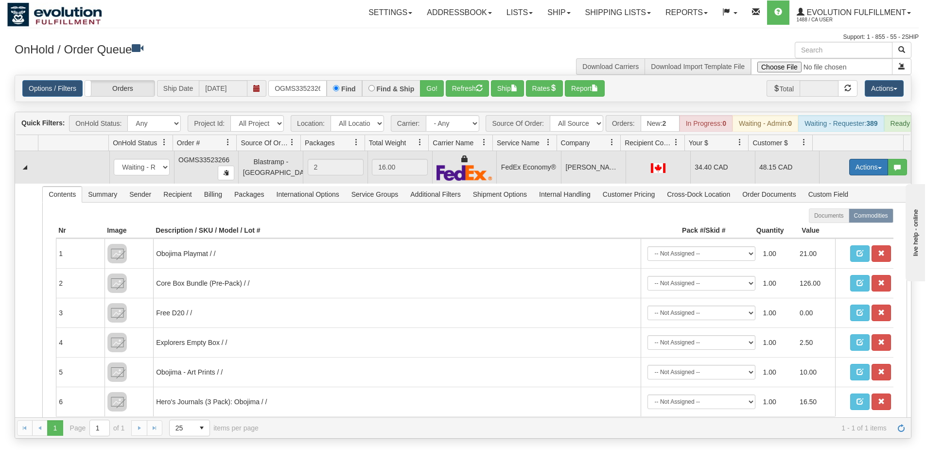
click at [857, 172] on button "Actions" at bounding box center [868, 167] width 39 height 17
click at [831, 228] on link "Ship" at bounding box center [849, 223] width 78 height 13
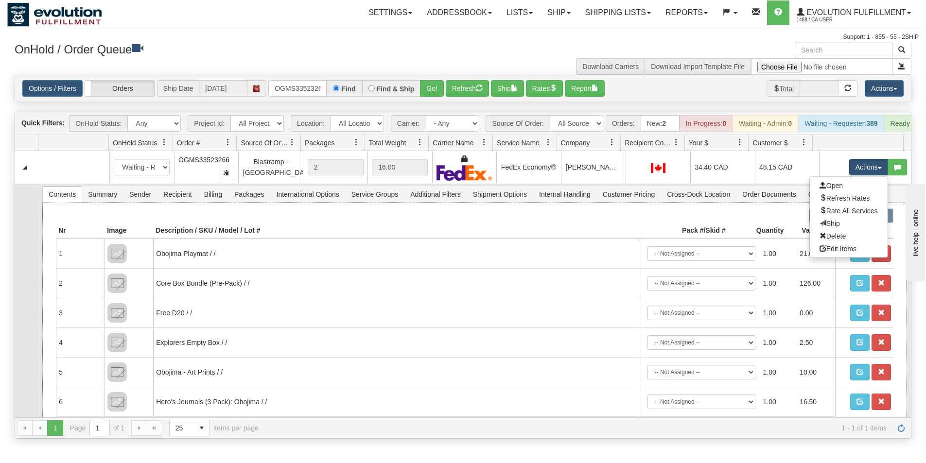
click at [831, 223] on label "Documents" at bounding box center [829, 216] width 40 height 15
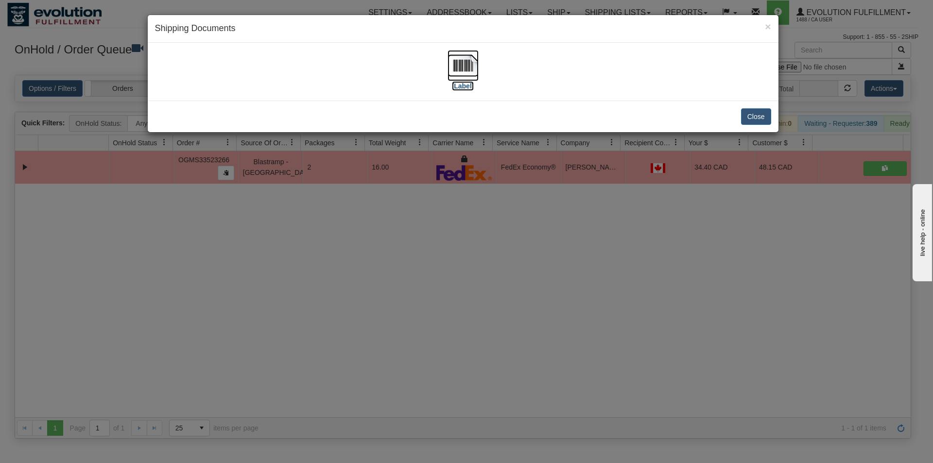
click at [474, 66] on img at bounding box center [463, 65] width 31 height 31
click at [604, 255] on div "× Shipping Documents [Label] Close" at bounding box center [466, 231] width 933 height 463
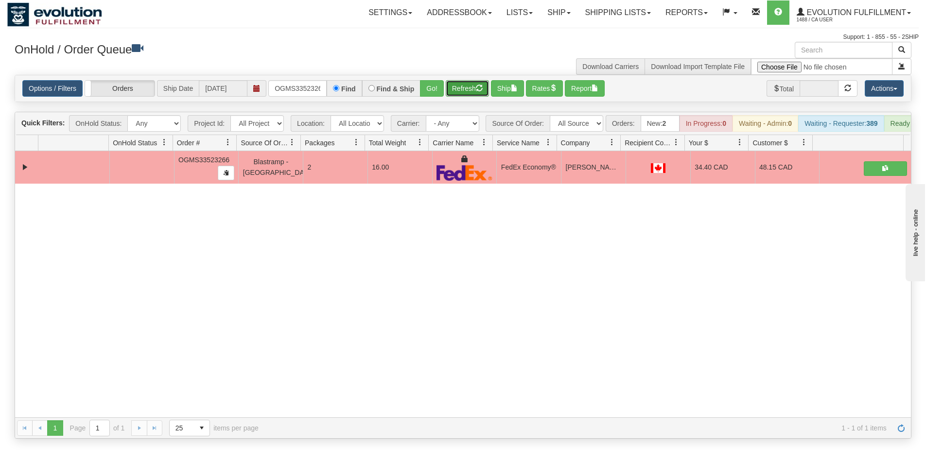
click at [464, 83] on button "Refresh" at bounding box center [467, 88] width 43 height 17
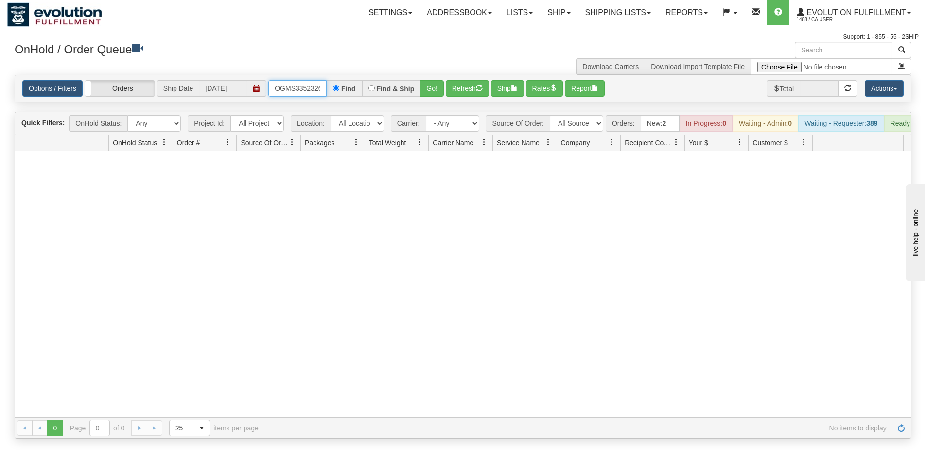
scroll to position [0, 5]
drag, startPoint x: 296, startPoint y: 84, endPoint x: 388, endPoint y: 88, distance: 92.4
click at [388, 88] on div "OGMS33523266 Find Find & Ship Go!" at bounding box center [355, 88] width 175 height 17
type input "OGMS33512237"
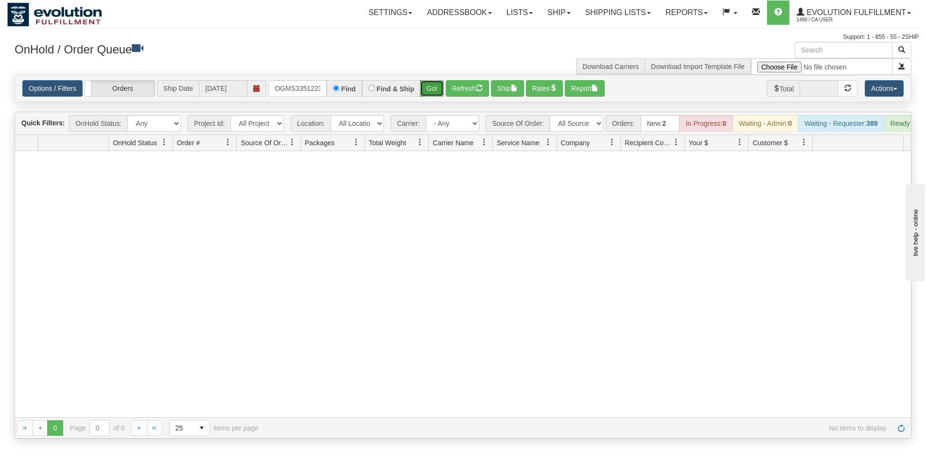
click at [432, 92] on button "Go!" at bounding box center [432, 88] width 24 height 17
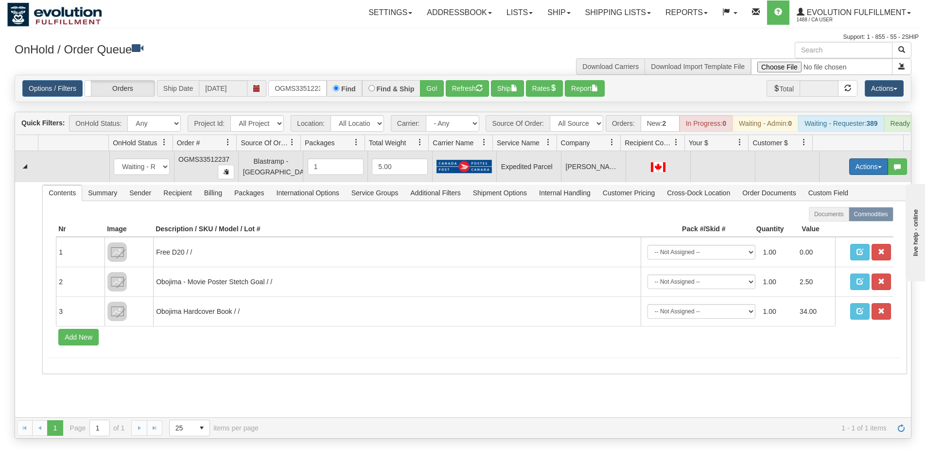
click at [868, 172] on button "Actions" at bounding box center [868, 166] width 39 height 17
click at [850, 214] on span "Rate All Services" at bounding box center [849, 211] width 58 height 8
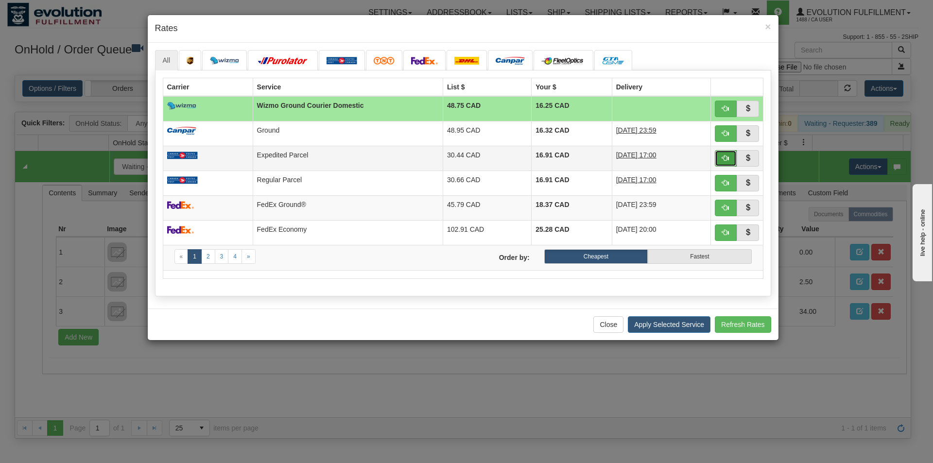
click at [729, 157] on span "button" at bounding box center [725, 158] width 7 height 7
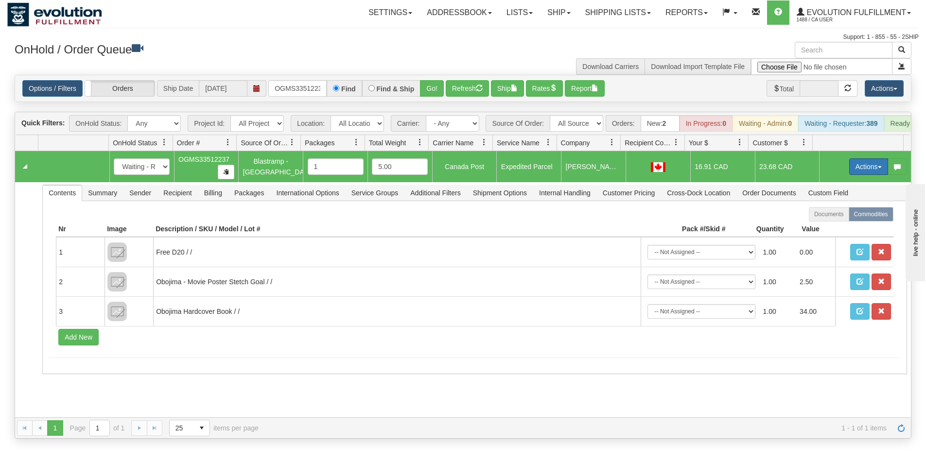
click at [852, 175] on button "Actions" at bounding box center [868, 166] width 39 height 17
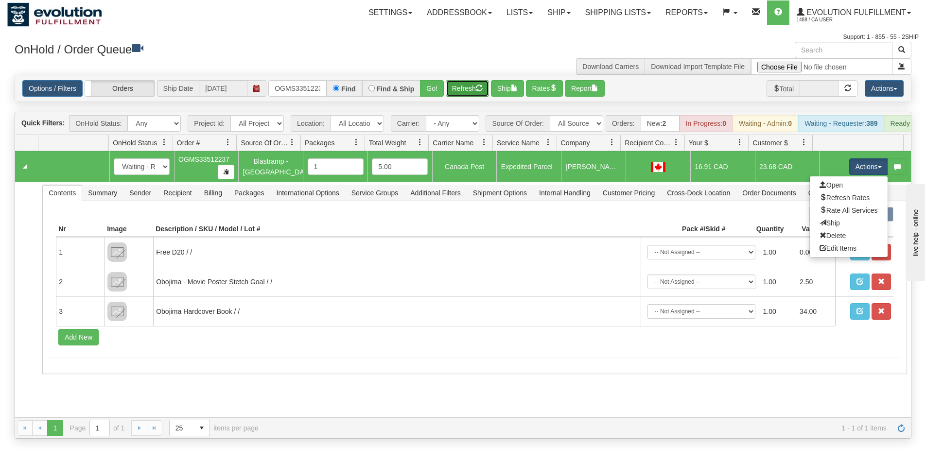
click at [477, 89] on button "Refresh" at bounding box center [467, 88] width 43 height 17
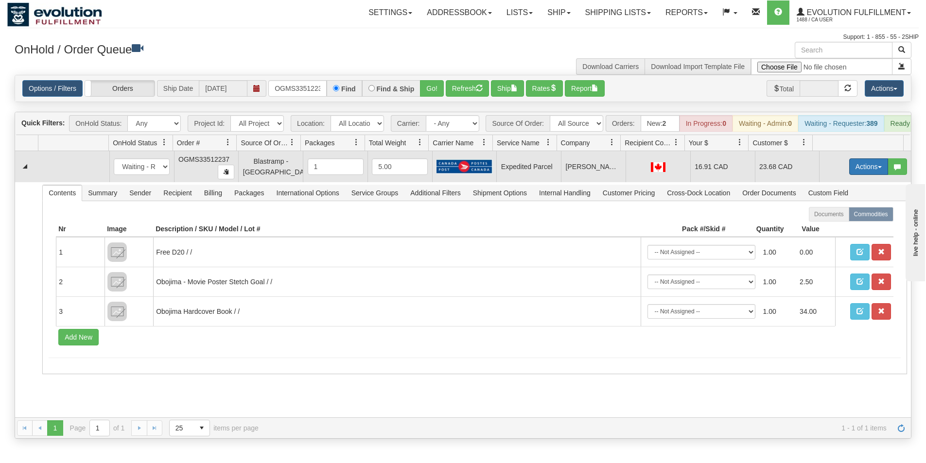
click at [858, 175] on button "Actions" at bounding box center [868, 166] width 39 height 17
click at [831, 229] on link "Ship" at bounding box center [849, 223] width 78 height 13
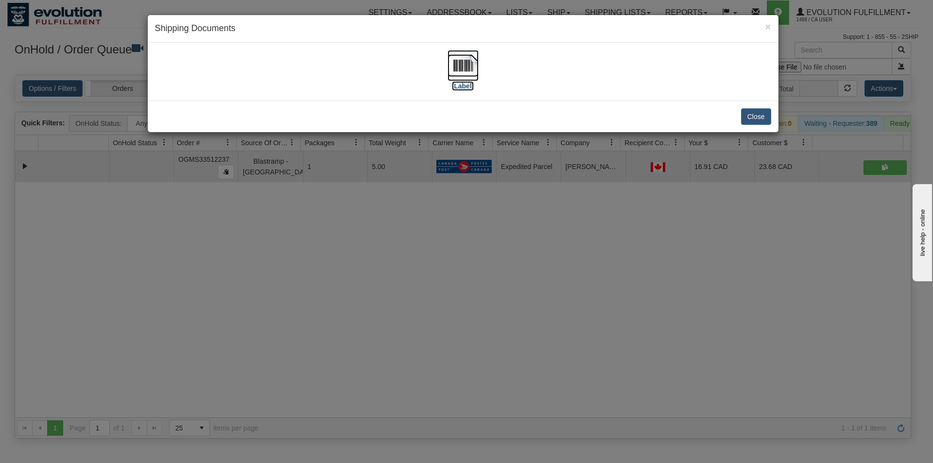
click at [466, 63] on img at bounding box center [463, 65] width 31 height 31
click at [524, 354] on div "× Shipping Documents [Label] Close" at bounding box center [466, 231] width 933 height 463
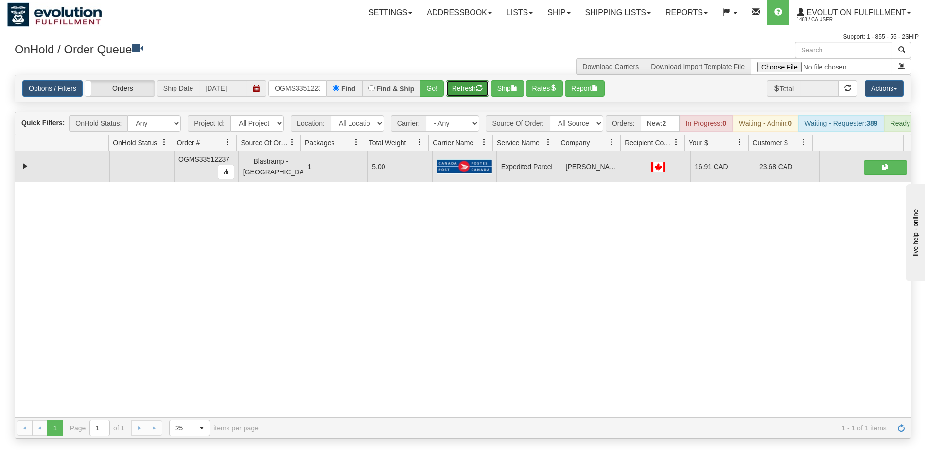
click at [465, 85] on button "Refresh" at bounding box center [467, 88] width 43 height 17
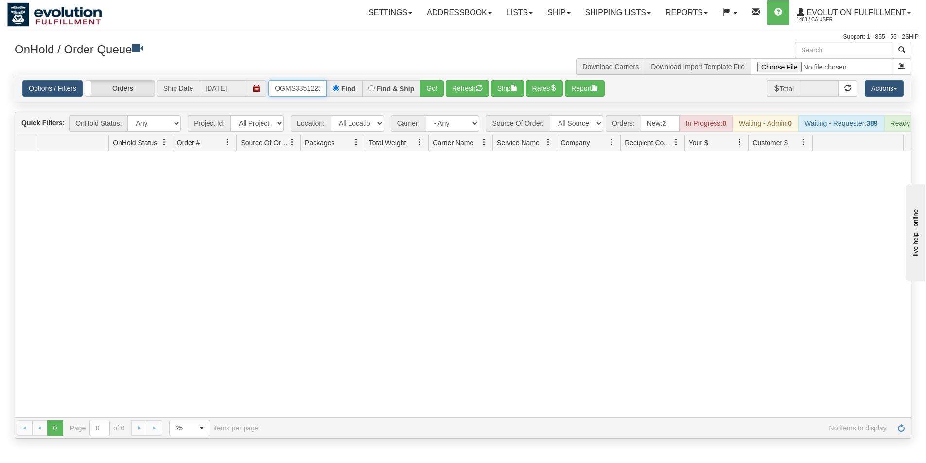
scroll to position [0, 5]
drag, startPoint x: 276, startPoint y: 83, endPoint x: 375, endPoint y: 89, distance: 99.3
click at [375, 89] on div "OGMS33512237 Find Find & Ship Go!" at bounding box center [355, 88] width 175 height 17
click at [375, 89] on div "Find & Ship" at bounding box center [391, 88] width 59 height 17
drag, startPoint x: 275, startPoint y: 86, endPoint x: 386, endPoint y: 108, distance: 113.6
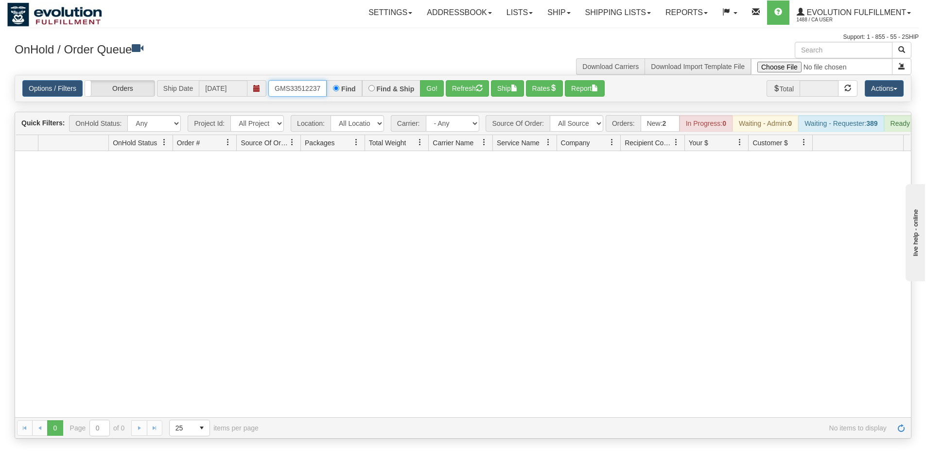
click at [386, 108] on div "Is equal to Is not equal to Contains Does not contains CAD USD EUR ZAR [PERSON_…" at bounding box center [463, 257] width 912 height 364
drag, startPoint x: 272, startPoint y: 90, endPoint x: 355, endPoint y: 95, distance: 83.3
click at [355, 95] on div "OGMS33512237 Find Find & Ship Go!" at bounding box center [355, 88] width 175 height 17
type input "OGMS33512190"
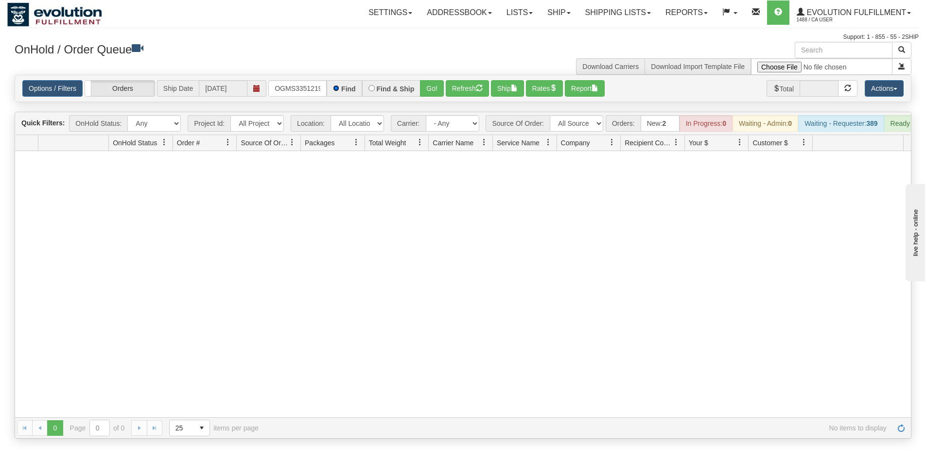
scroll to position [0, 0]
click at [427, 92] on button "Go!" at bounding box center [432, 88] width 24 height 17
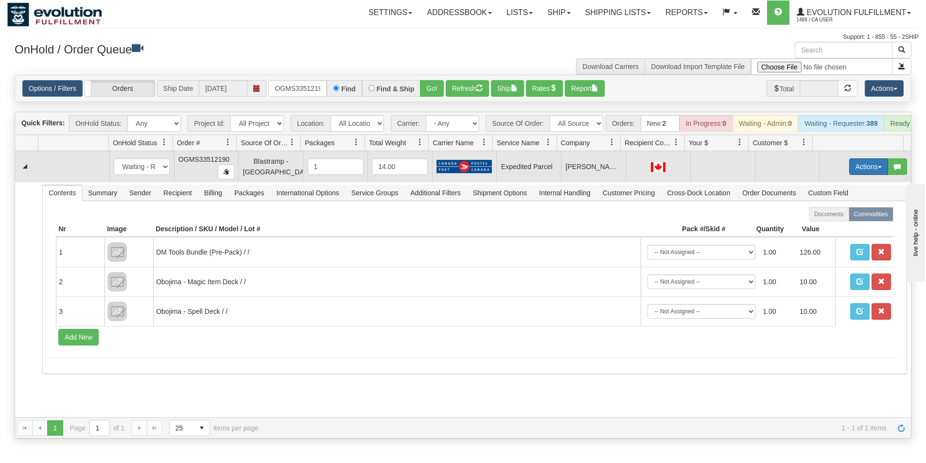
click at [853, 172] on button "Actions" at bounding box center [868, 166] width 39 height 17
click at [833, 214] on span "Rate All Services" at bounding box center [849, 211] width 58 height 8
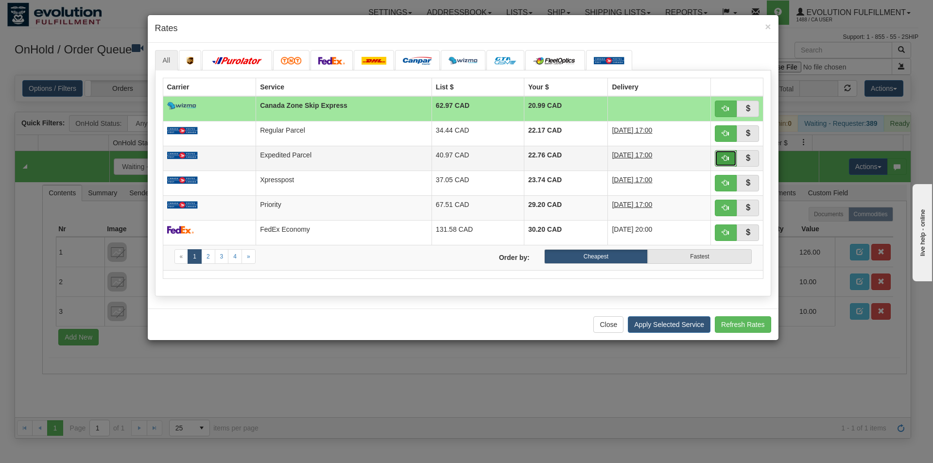
click at [729, 158] on span "button" at bounding box center [725, 158] width 7 height 7
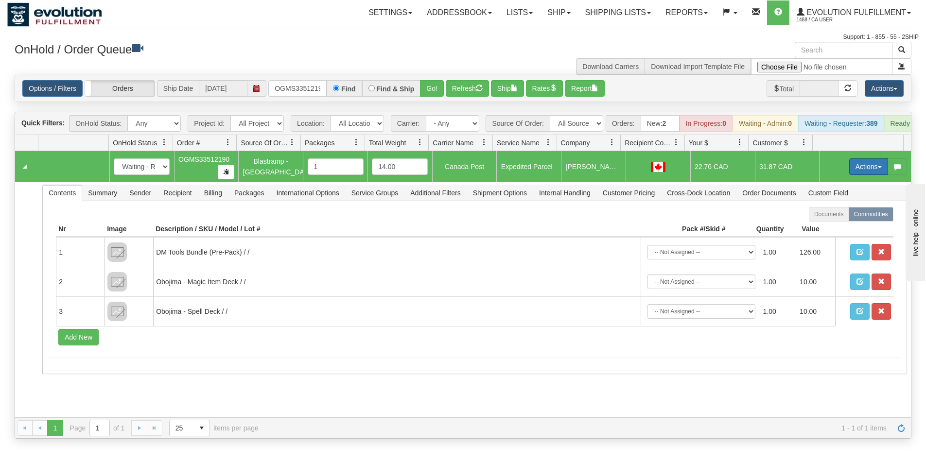
click at [865, 174] on button "Actions" at bounding box center [868, 166] width 39 height 17
click at [828, 227] on span "Ship" at bounding box center [830, 223] width 20 height 8
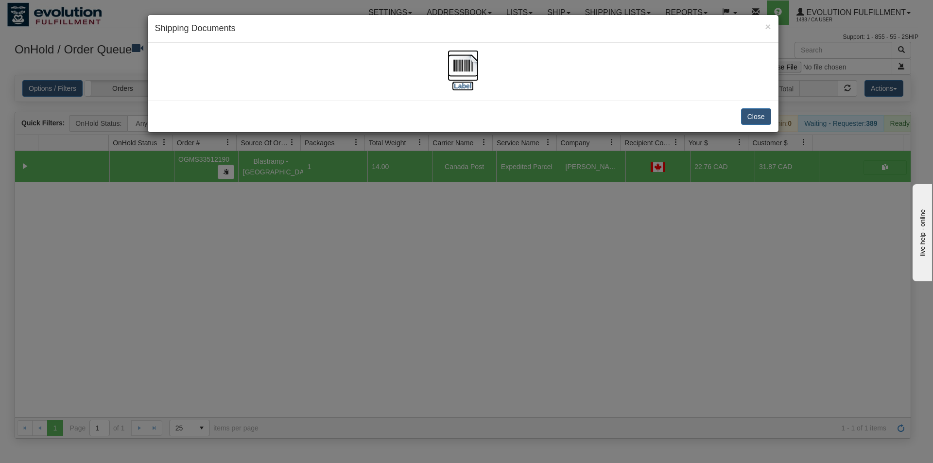
click at [468, 70] on img at bounding box center [463, 65] width 31 height 31
click at [598, 274] on div "× Shipping Documents [Label] Close" at bounding box center [466, 231] width 933 height 463
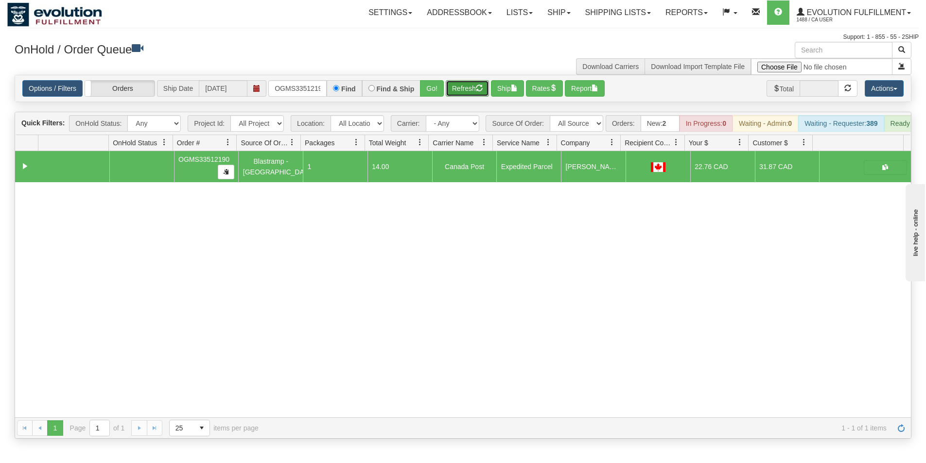
click at [469, 95] on button "Refresh" at bounding box center [467, 88] width 43 height 17
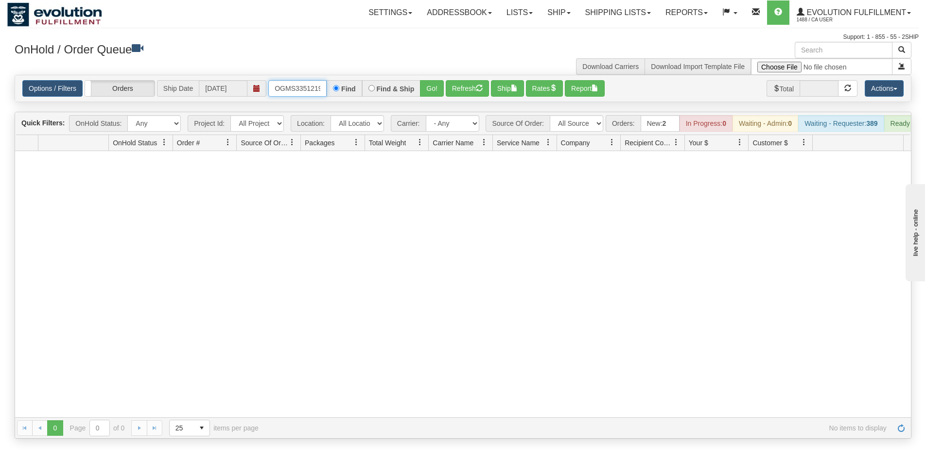
scroll to position [0, 5]
drag, startPoint x: 275, startPoint y: 86, endPoint x: 377, endPoint y: 97, distance: 102.2
click at [377, 97] on div "OGMS33512190 Find Find & Ship Go!" at bounding box center [355, 88] width 175 height 17
click at [377, 97] on div "Find & Ship" at bounding box center [391, 88] width 59 height 17
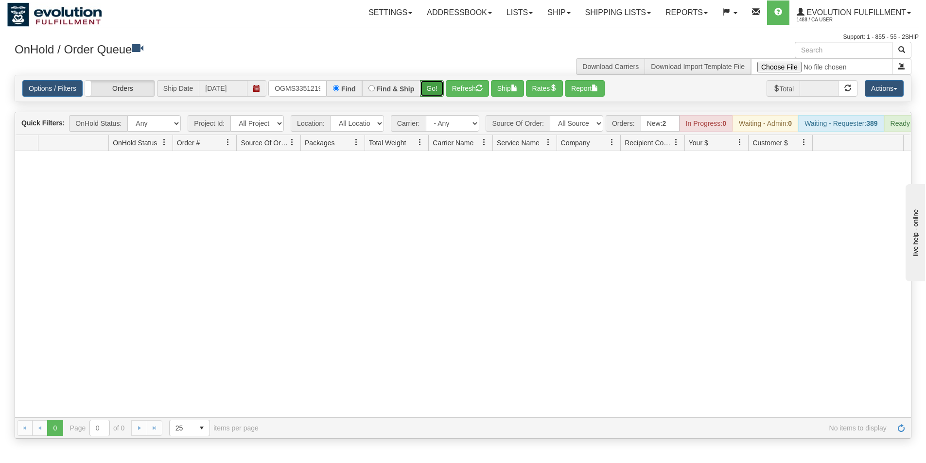
click at [434, 90] on button "Go!" at bounding box center [432, 88] width 24 height 17
drag, startPoint x: 274, startPoint y: 88, endPoint x: 379, endPoint y: 106, distance: 106.5
click at [379, 106] on div "Is equal to Is not equal to Contains Does not contains CAD USD EUR ZAR [PERSON_…" at bounding box center [463, 257] width 912 height 364
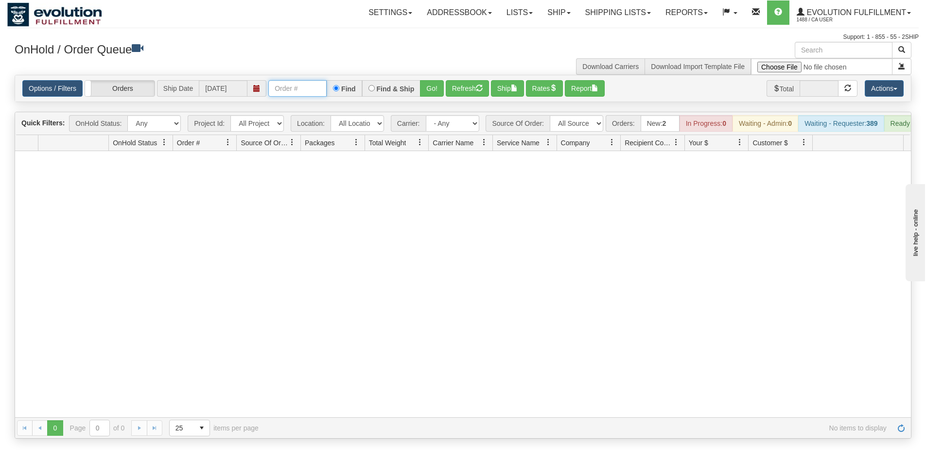
click at [294, 89] on input "text" at bounding box center [297, 88] width 58 height 17
type input "OGMS33539731"
click at [438, 89] on button "Go!" at bounding box center [432, 88] width 24 height 17
click at [891, 21] on link "Evolution Fulfillment 1488 / CA User" at bounding box center [853, 12] width 129 height 24
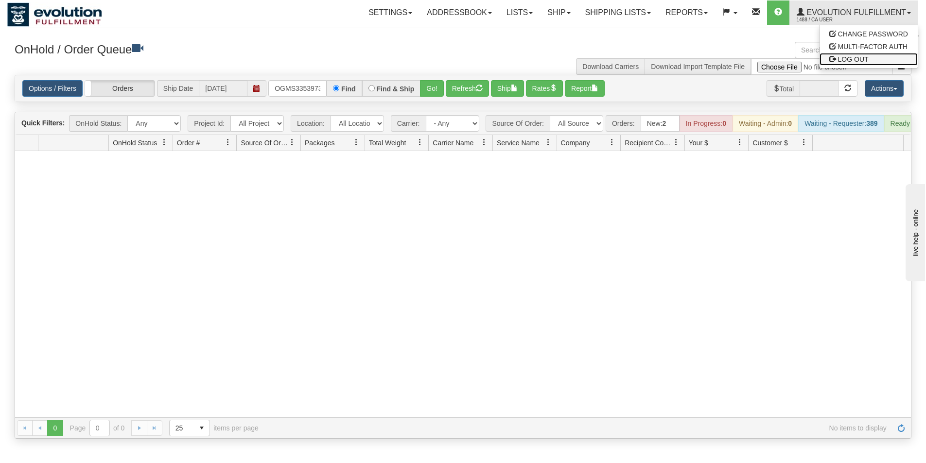
click at [869, 56] on link "LOG OUT" at bounding box center [869, 59] width 98 height 13
